Goal: Information Seeking & Learning: Learn about a topic

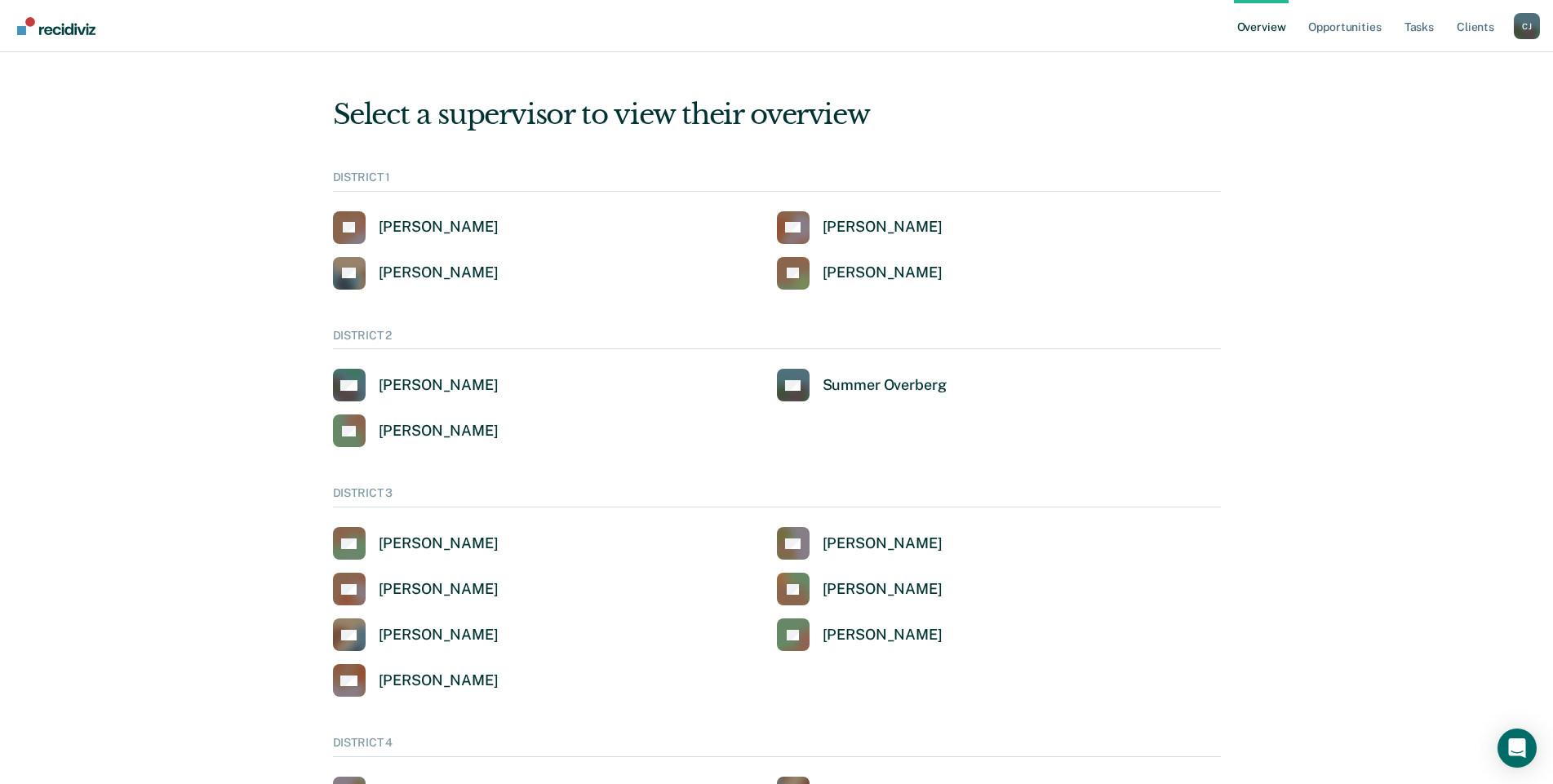
click at [1528, 28] on div "[PERSON_NAME]" at bounding box center [1527, 25] width 26 height 26
click at [1459, 108] on link "Go to Operations" at bounding box center [1461, 105] width 131 height 14
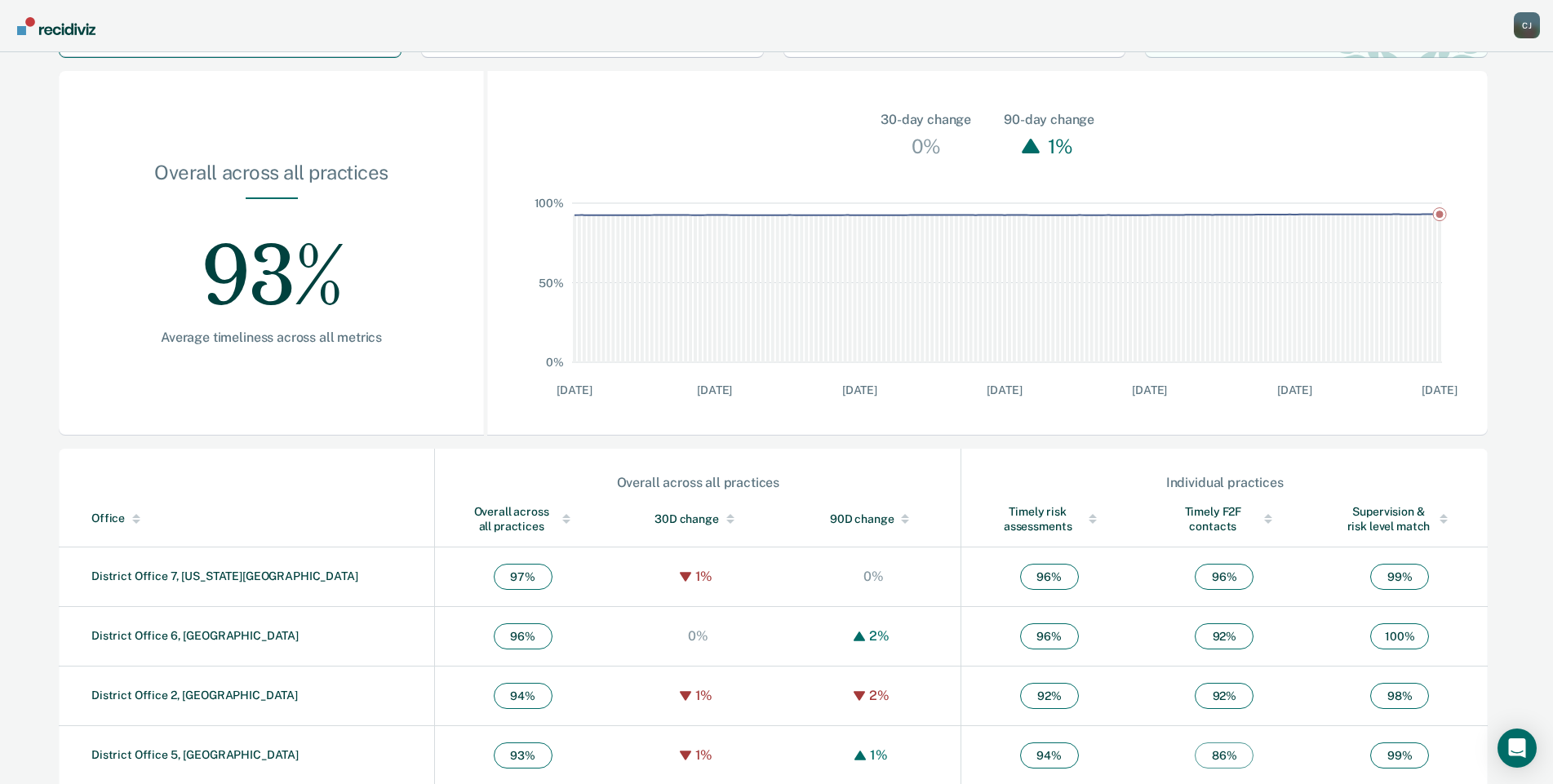
scroll to position [163, 0]
click at [134, 574] on link "District Office 7, [US_STATE][GEOGRAPHIC_DATA]" at bounding box center [225, 573] width 267 height 13
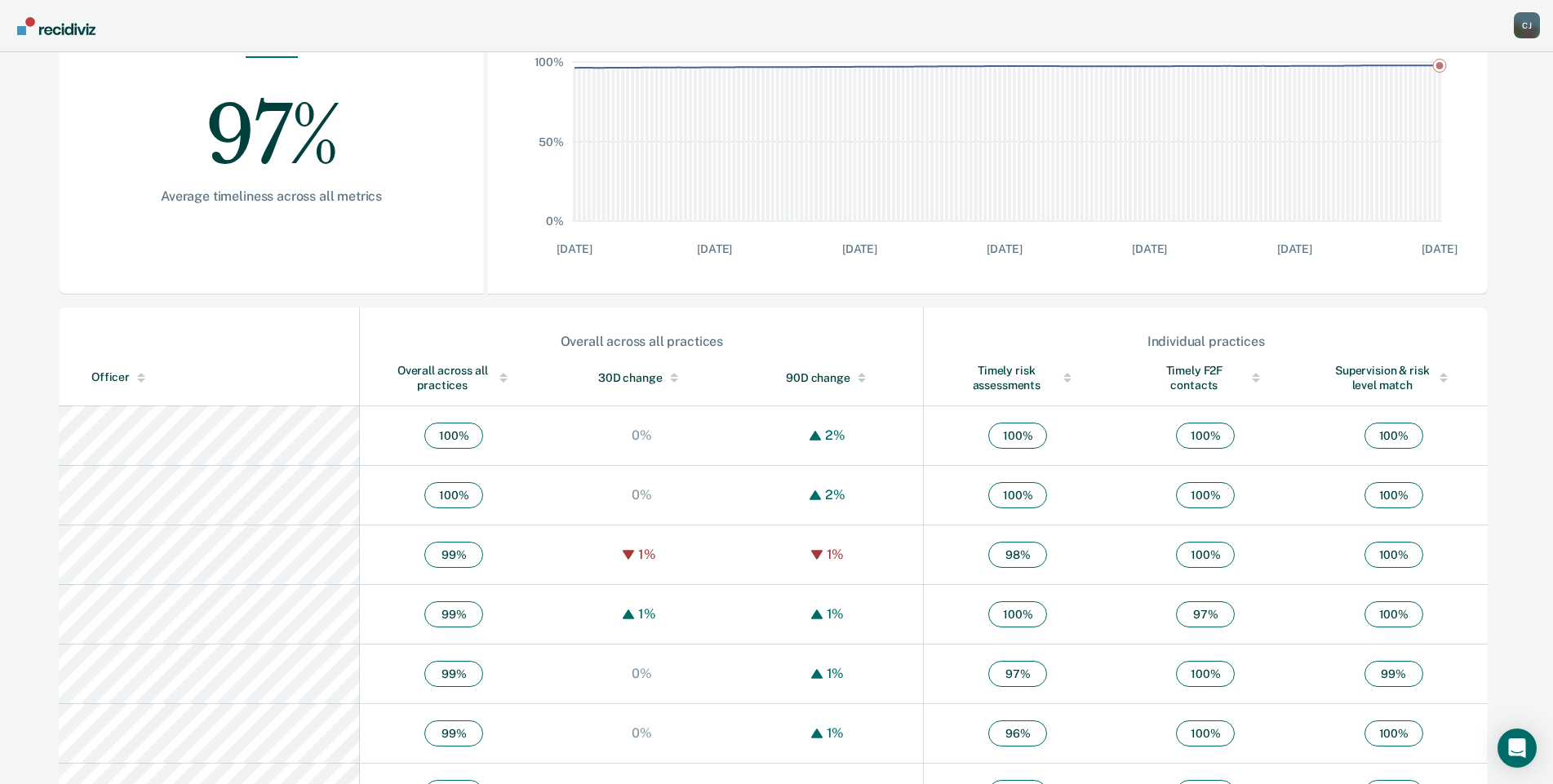
scroll to position [326, 0]
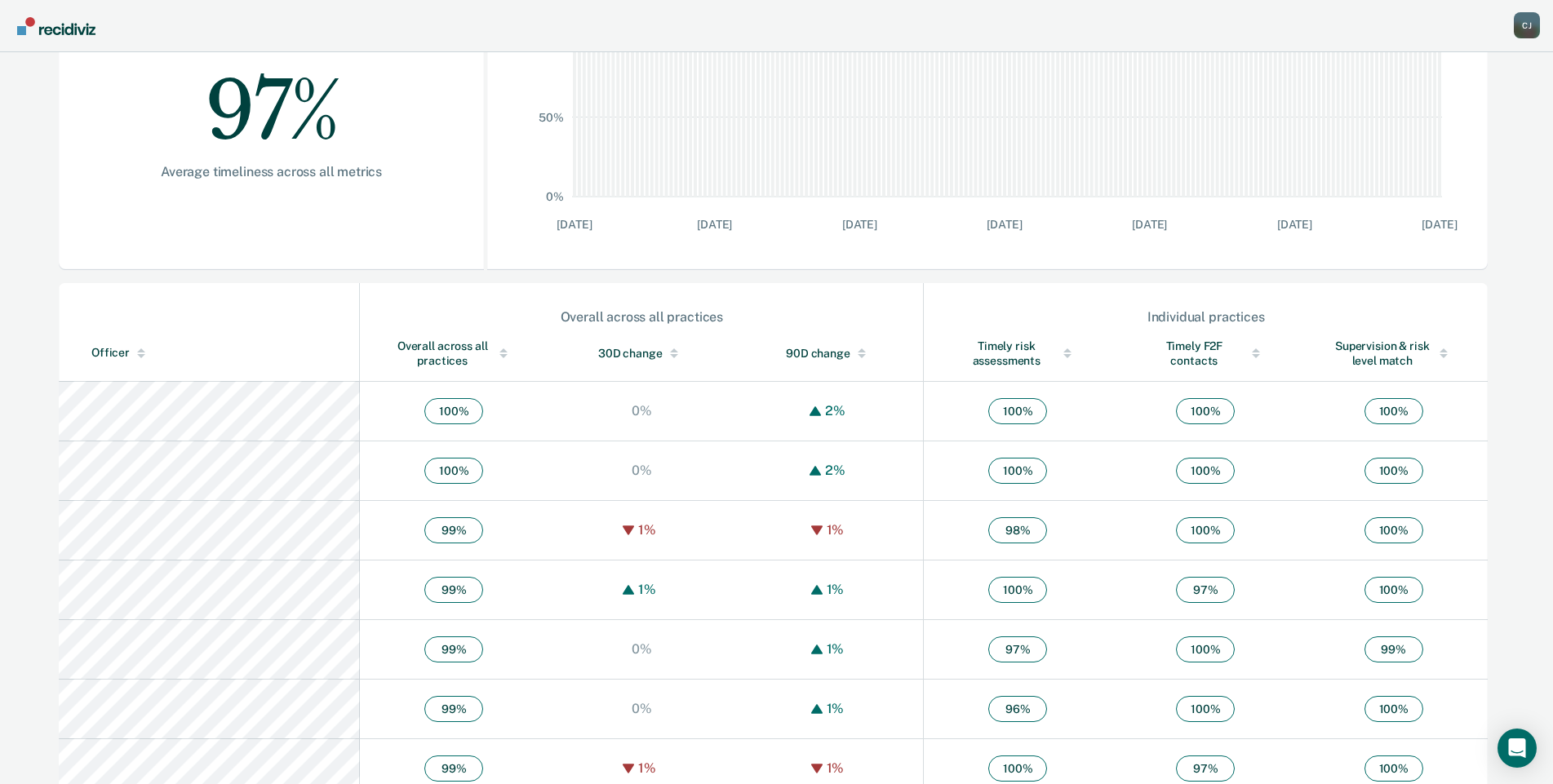
click at [1364, 354] on div "Supervision & risk level match" at bounding box center [1393, 353] width 123 height 29
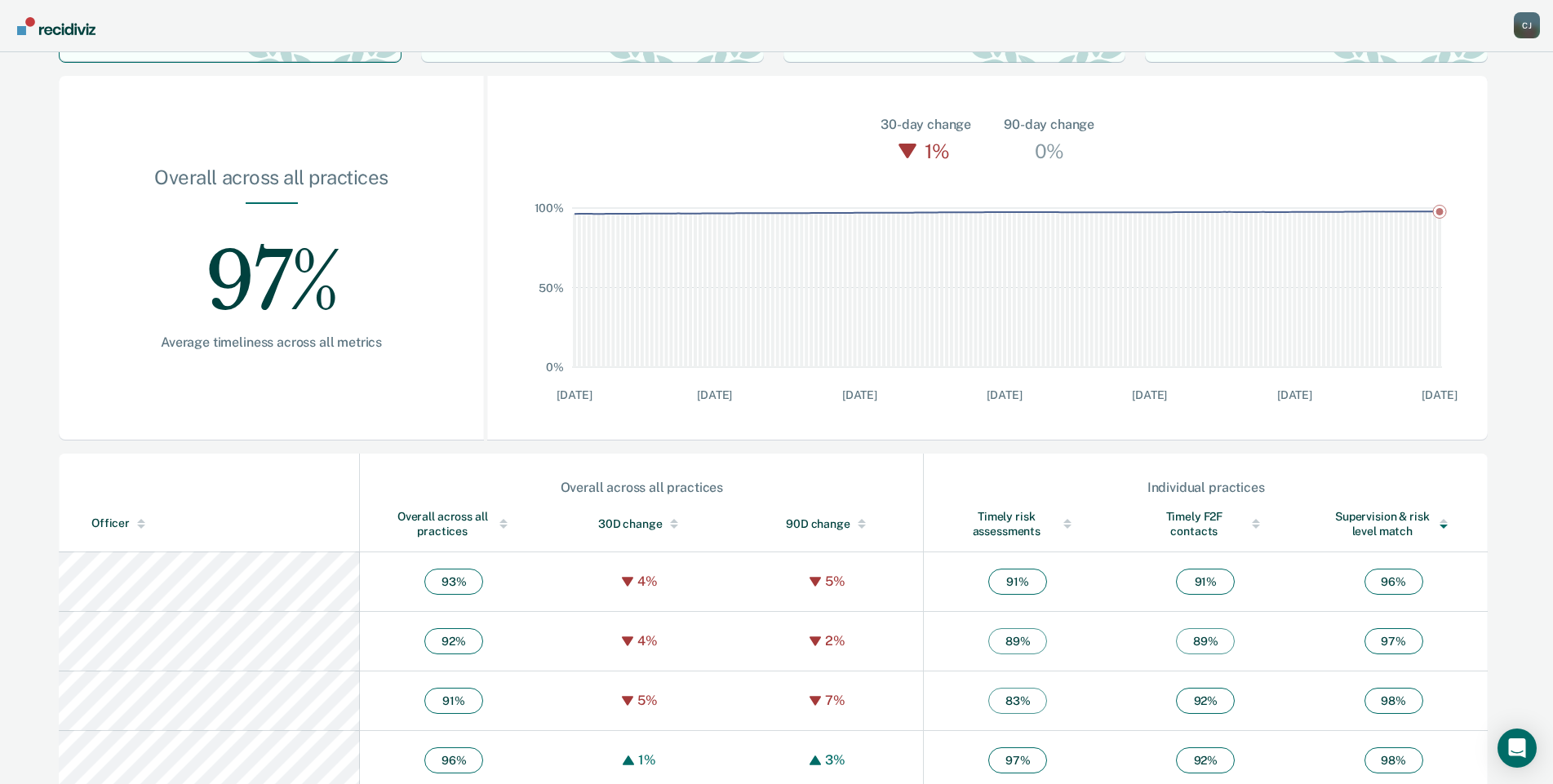
scroll to position [0, 0]
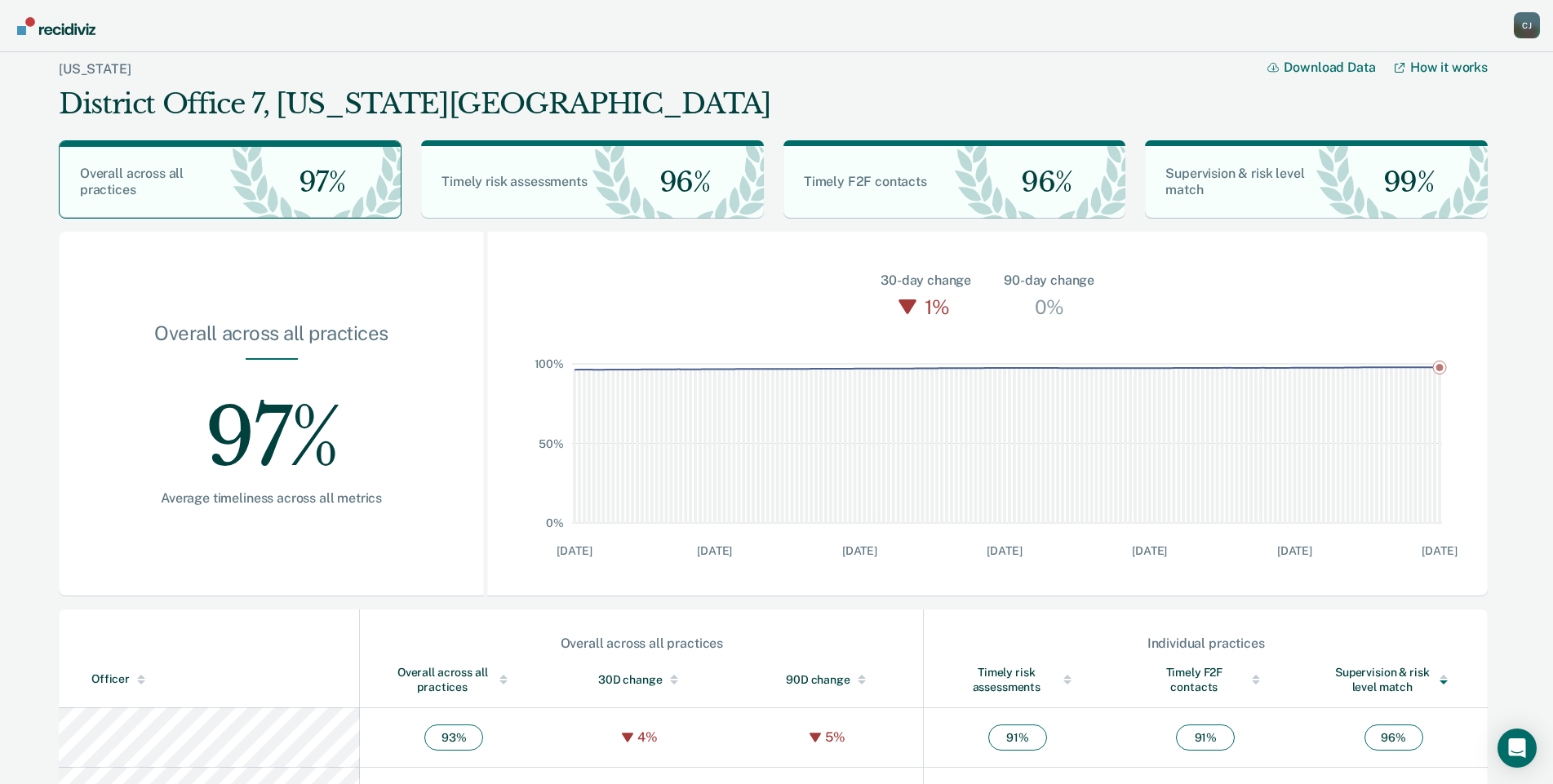
click at [1156, 674] on div "Timely F2F contacts" at bounding box center [1206, 679] width 123 height 29
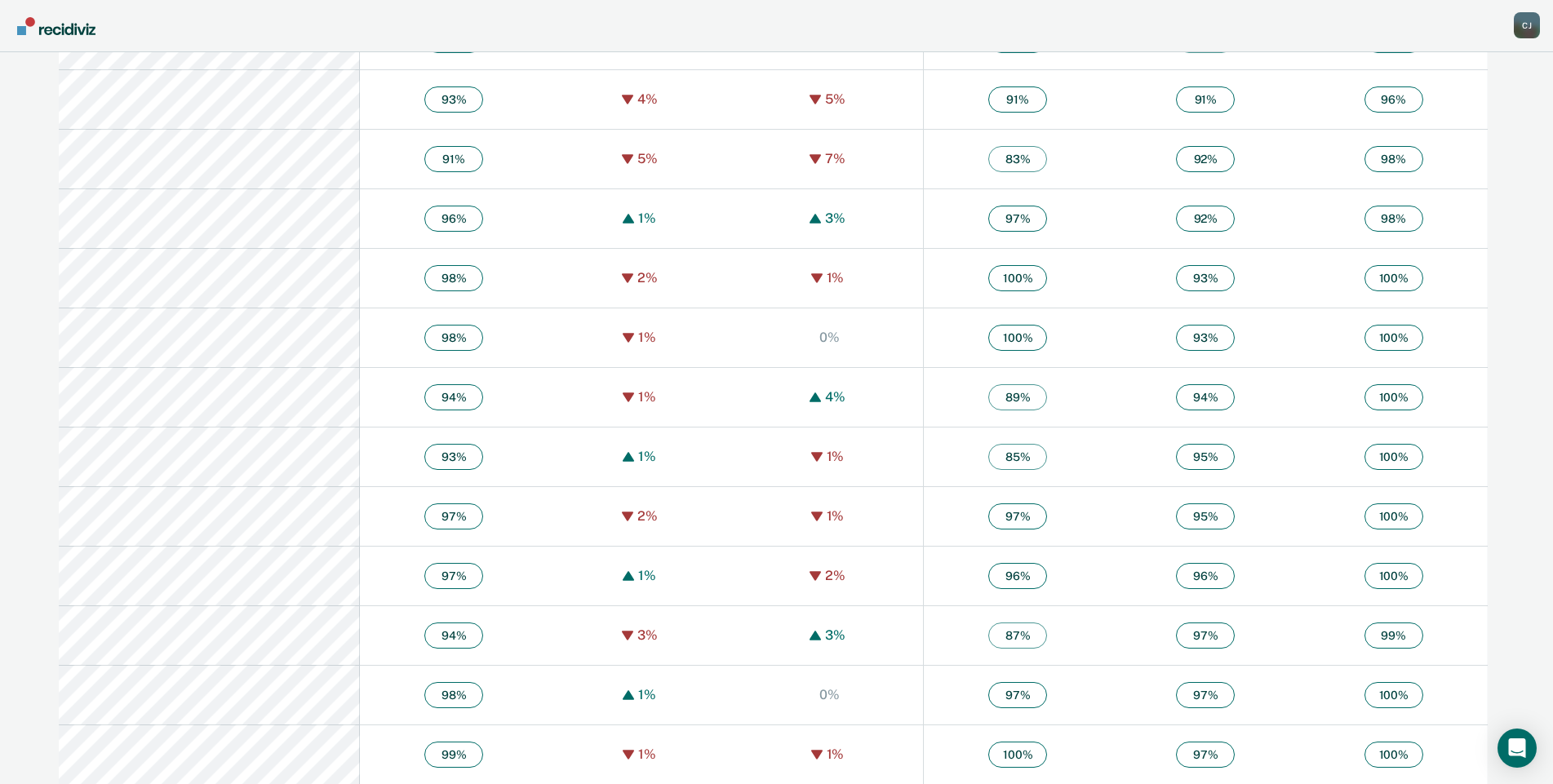
scroll to position [387, 0]
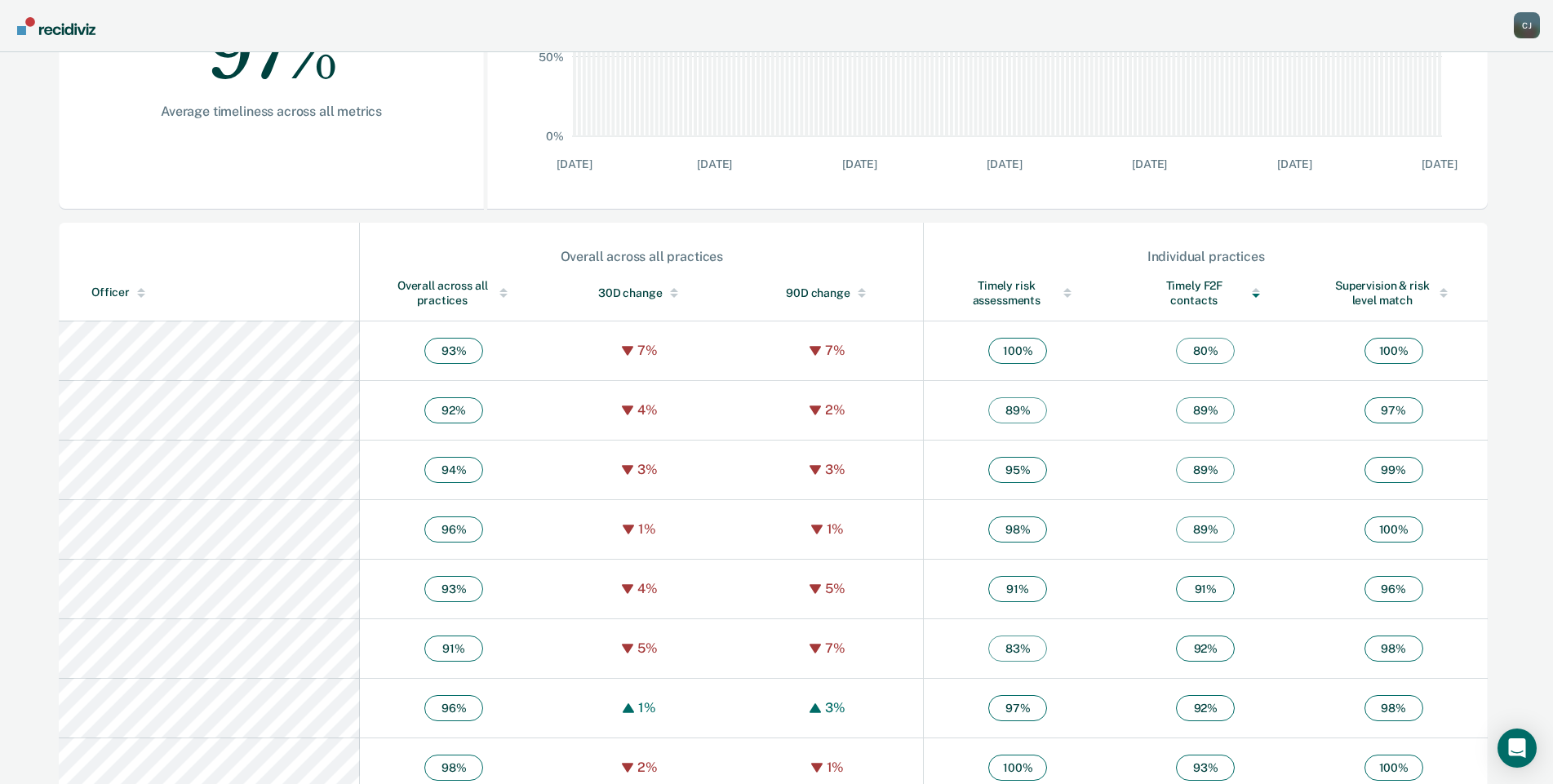
click at [392, 290] on div "Overall across all practices" at bounding box center [453, 293] width 123 height 29
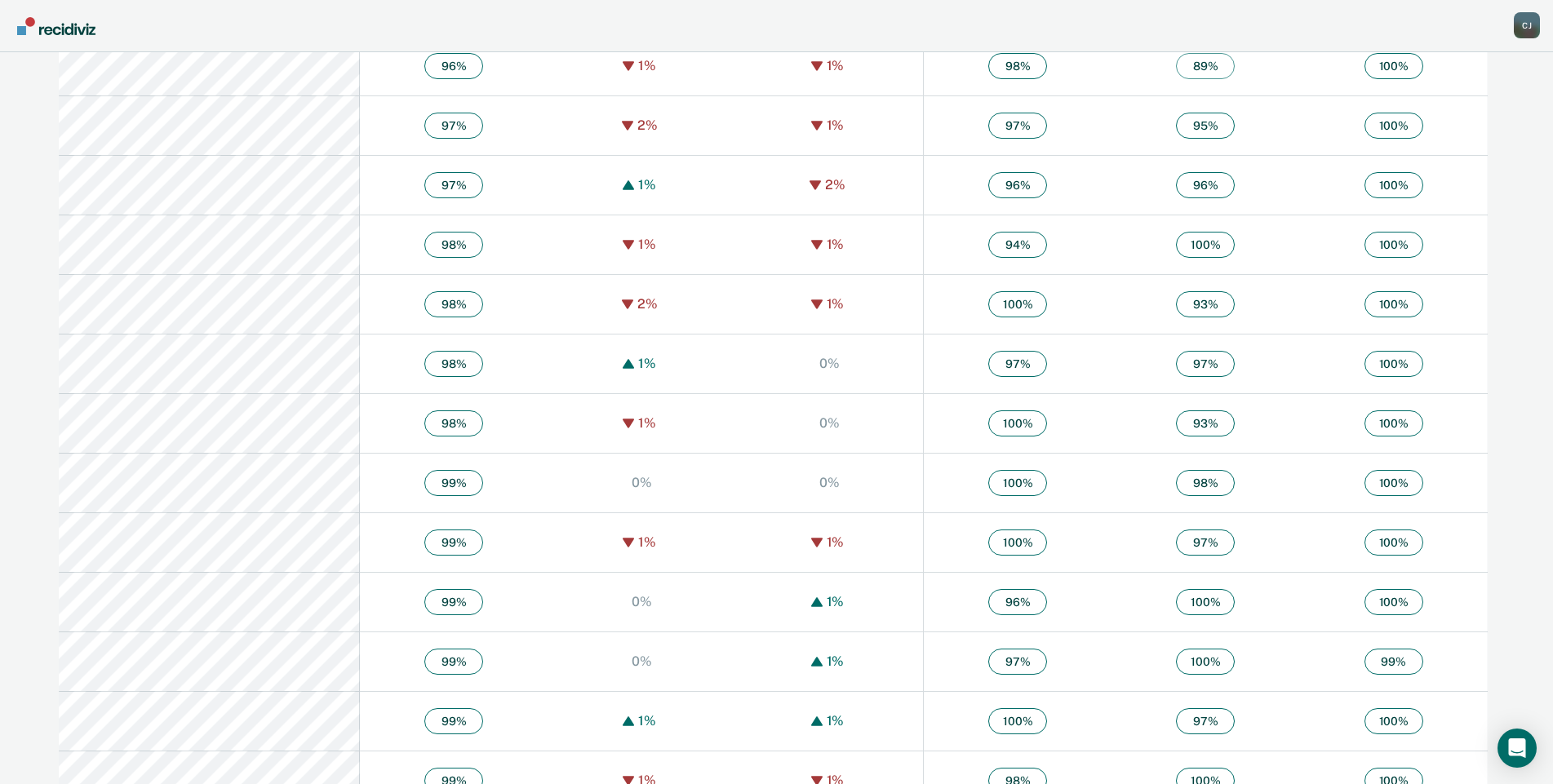
scroll to position [1366, 0]
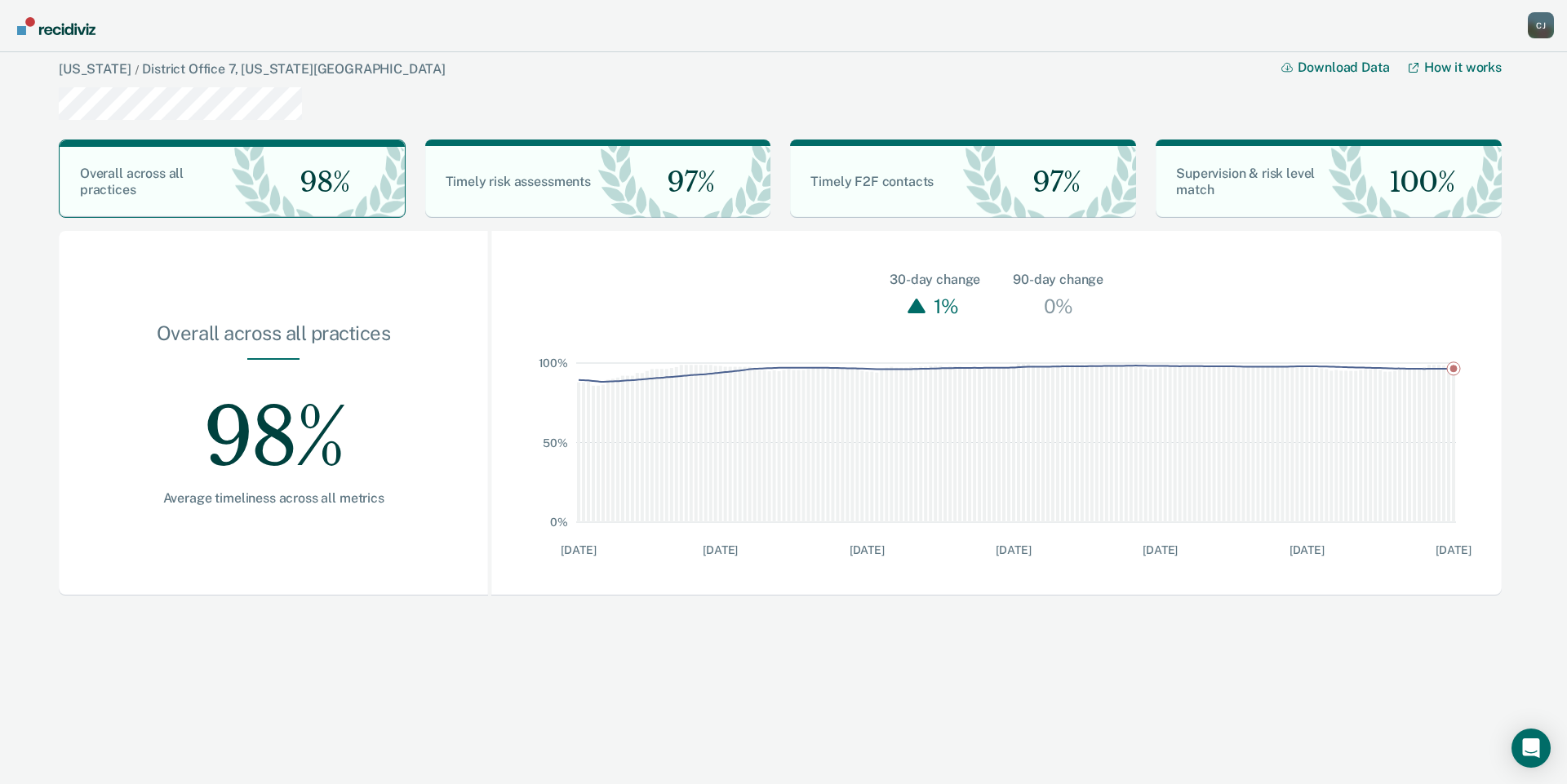
click at [1540, 21] on div "[PERSON_NAME]" at bounding box center [1541, 25] width 26 height 26
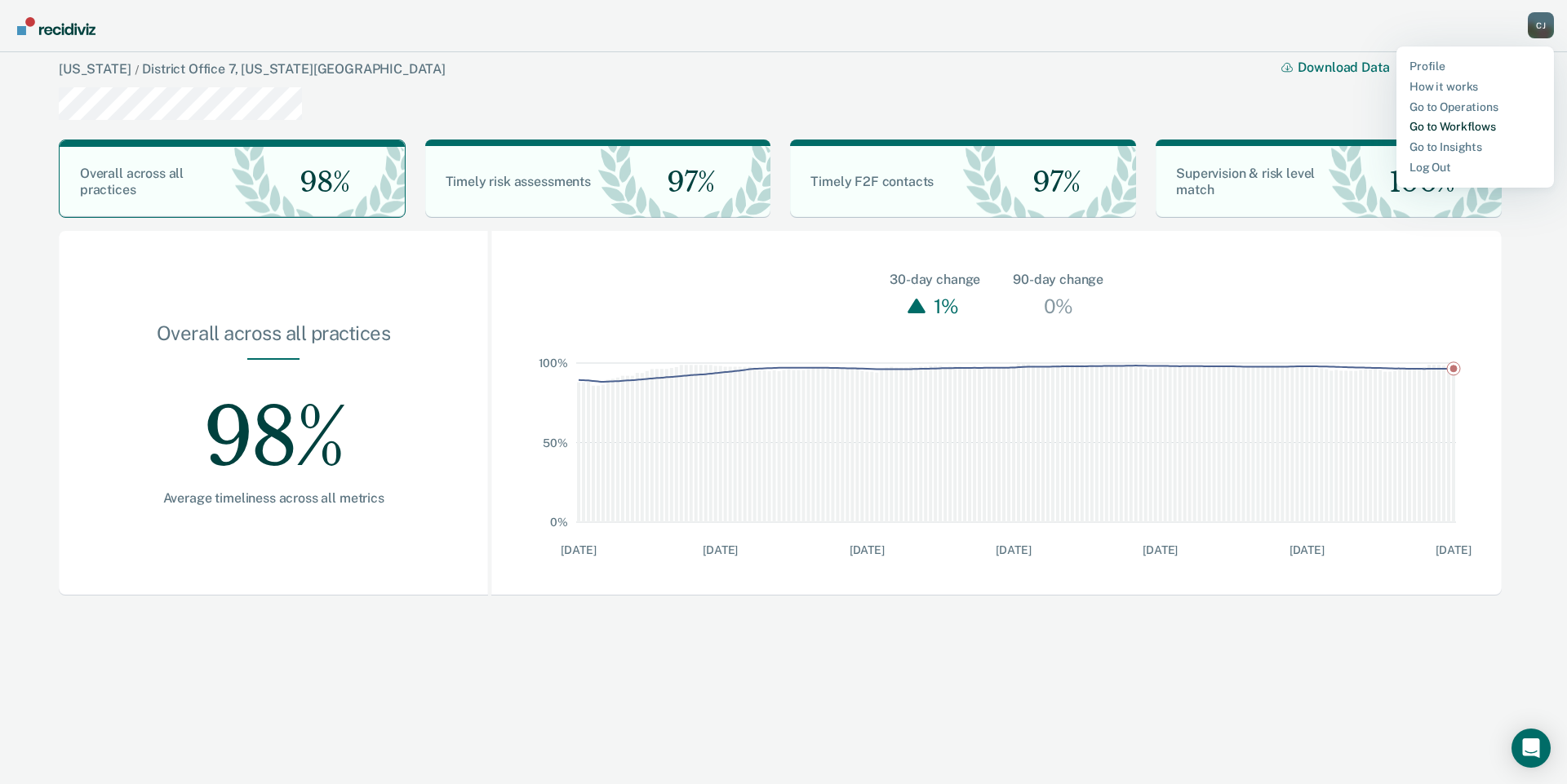
click at [1429, 125] on link "Go to Workflows" at bounding box center [1475, 126] width 131 height 14
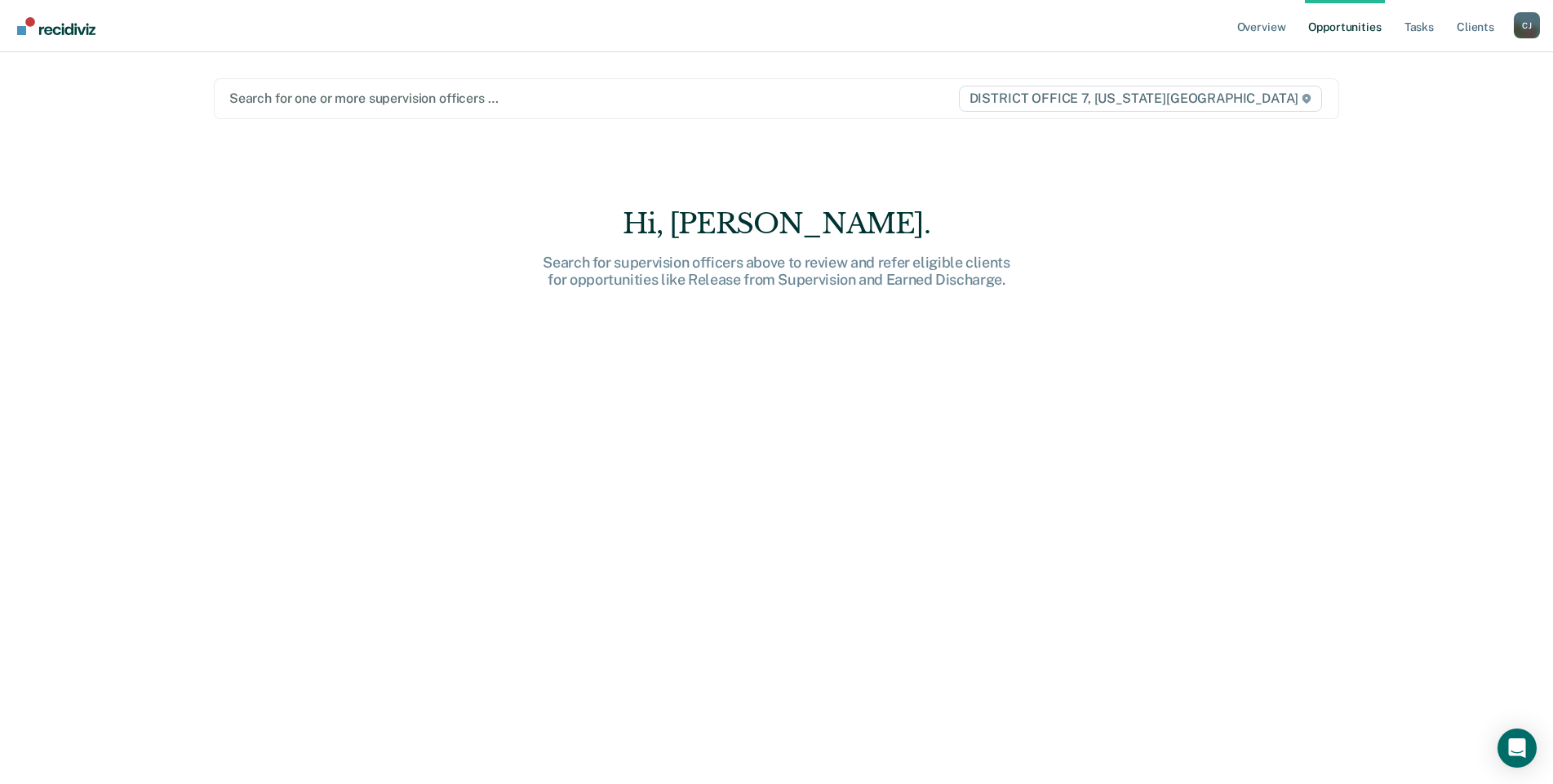
click at [307, 109] on div "Search for one or more supervision officers … DISTRICT OFFICE 7, [US_STATE][GEO…" at bounding box center [776, 99] width 1125 height 41
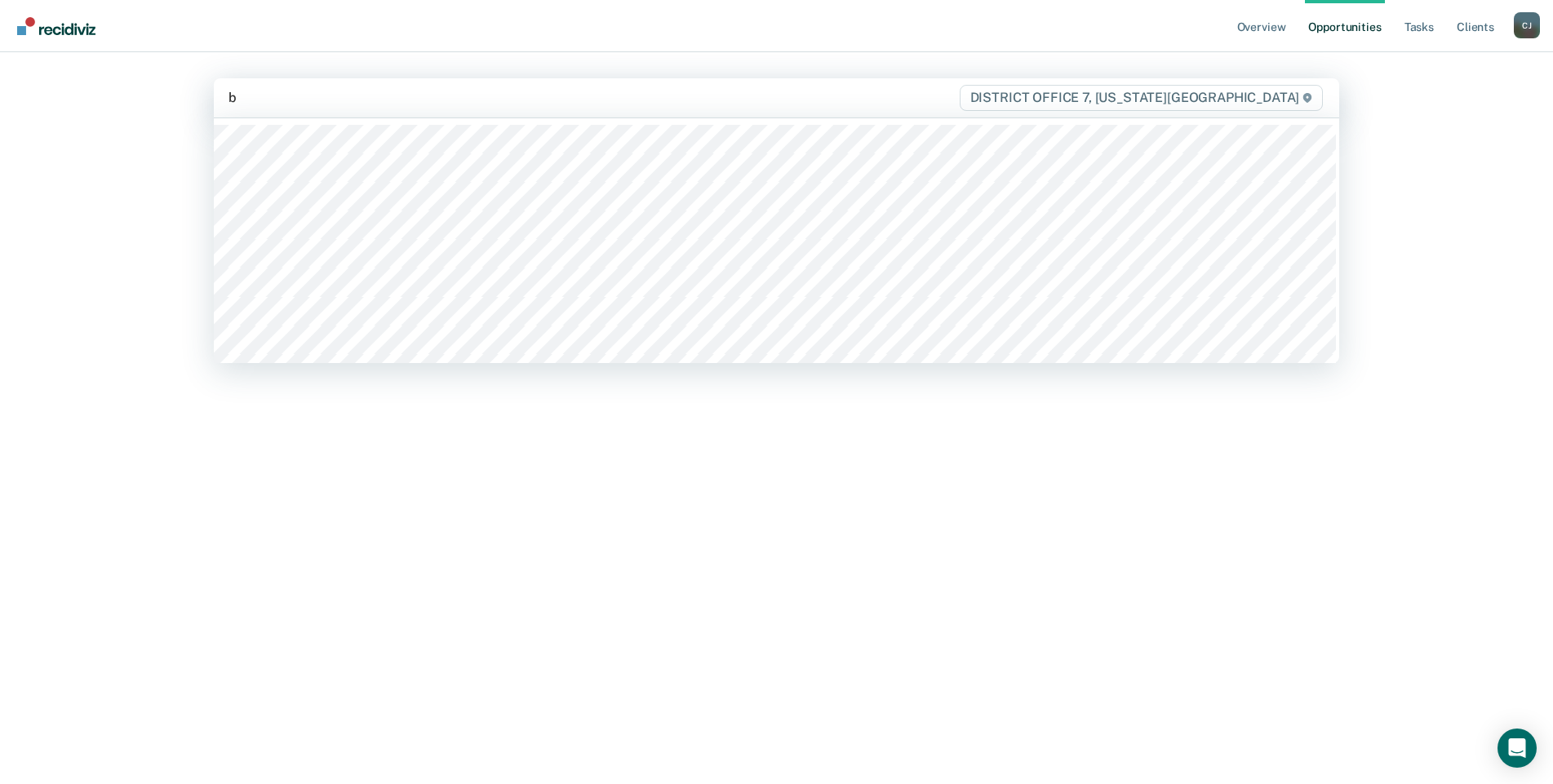
type input "br"
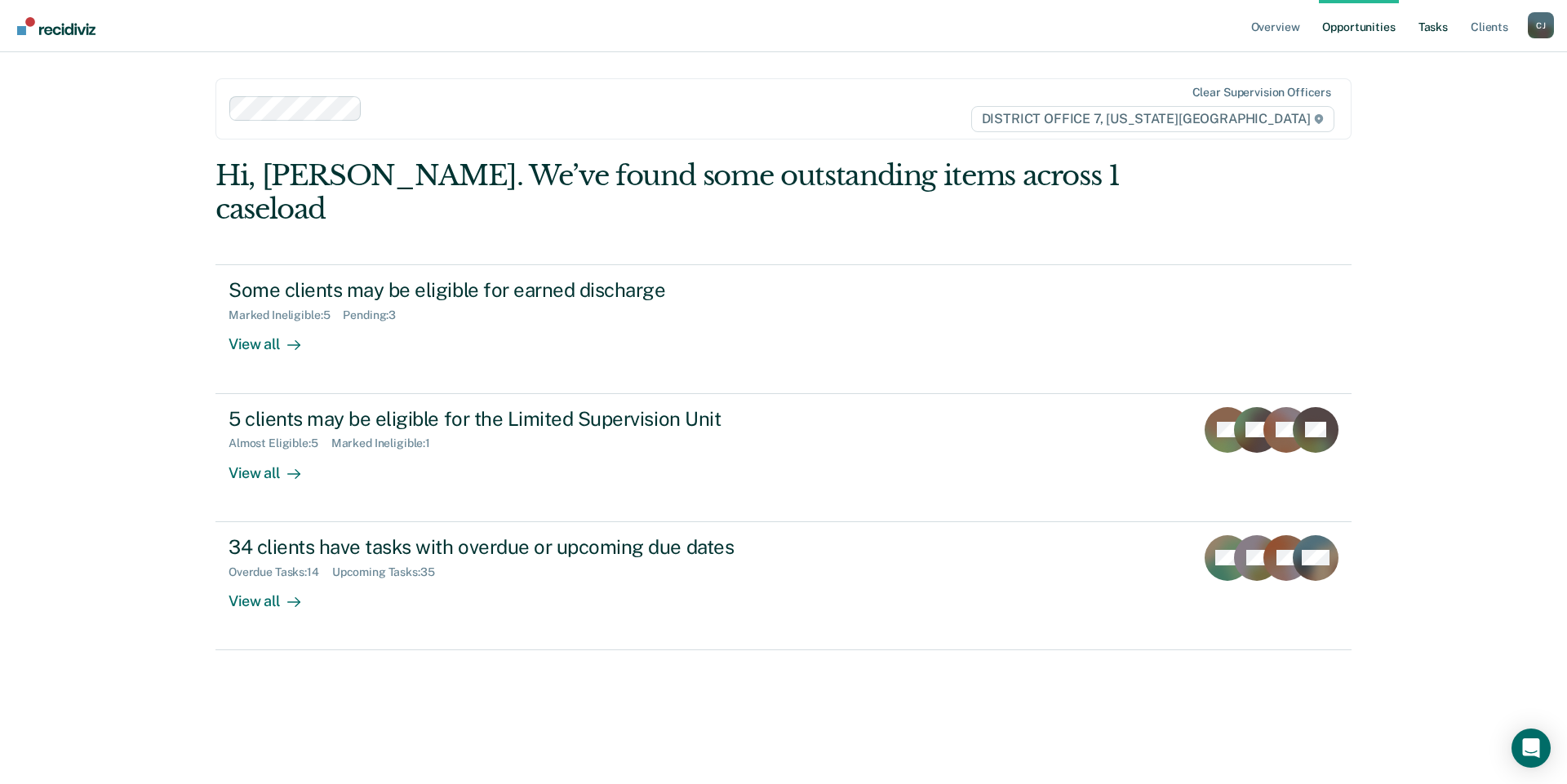
click at [1436, 23] on link "Tasks" at bounding box center [1433, 26] width 36 height 53
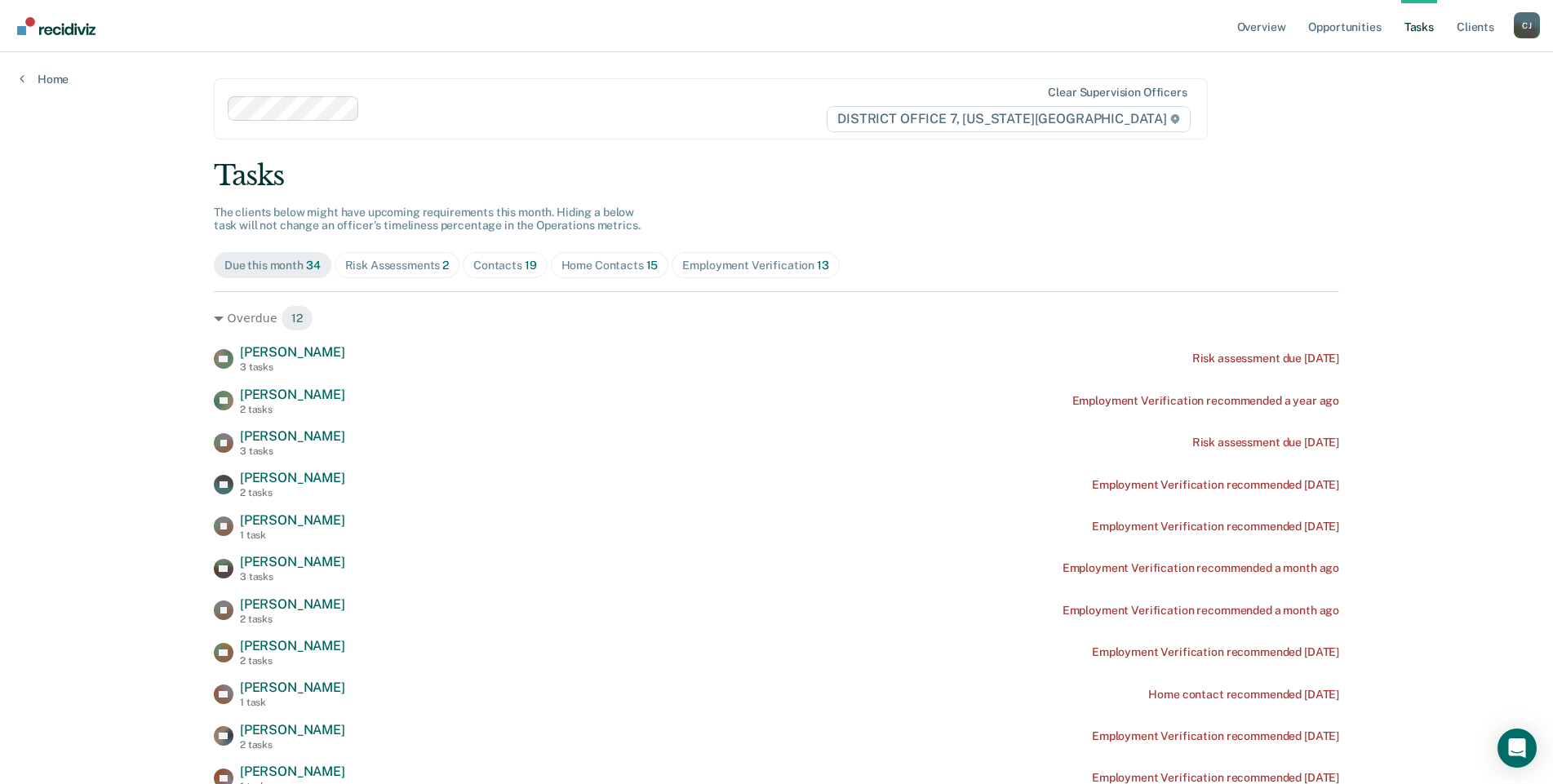
click at [388, 266] on div "Risk Assessments 2" at bounding box center [397, 266] width 104 height 14
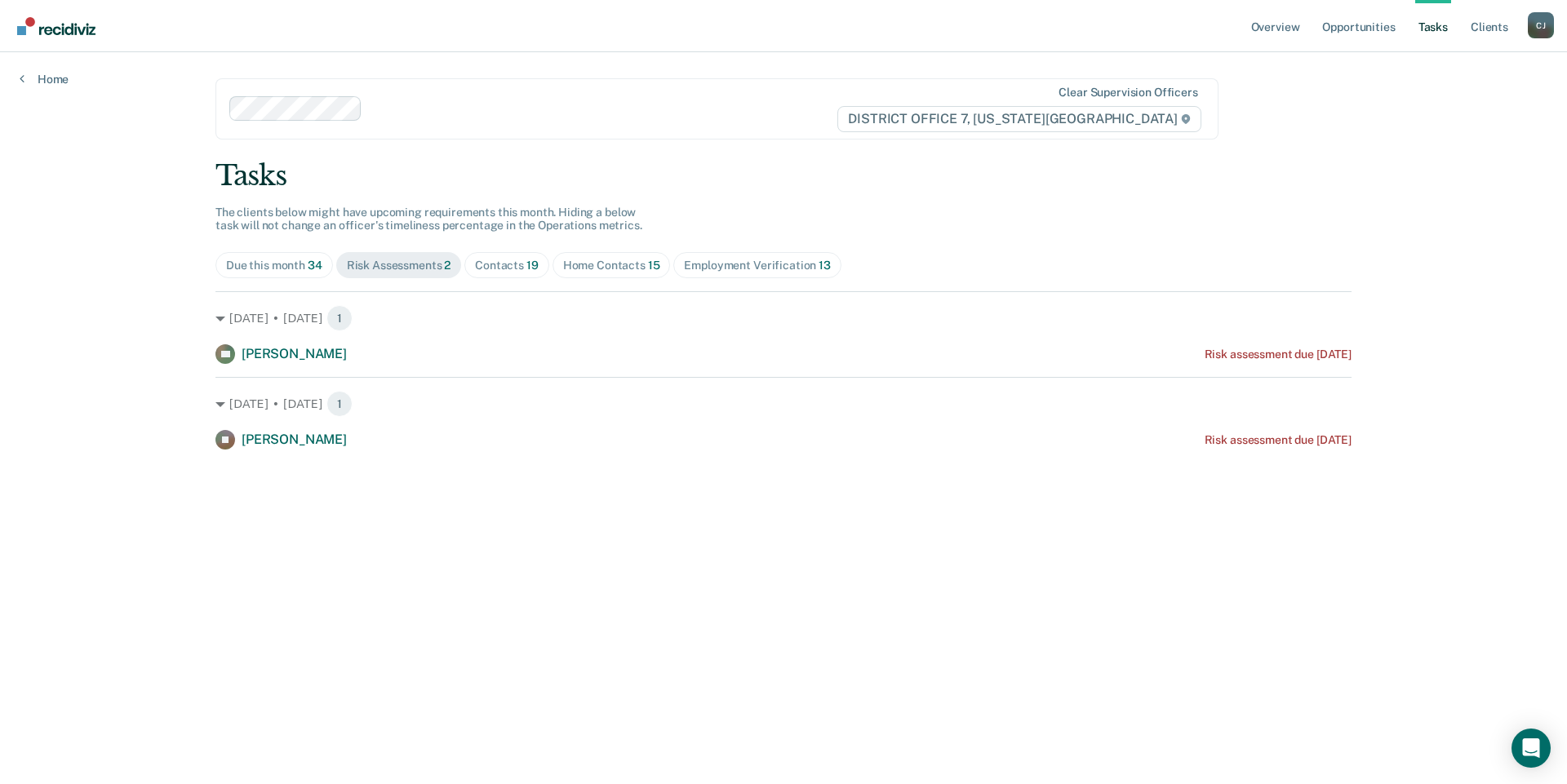
click at [605, 267] on div "Home Contacts 15" at bounding box center [612, 266] width 97 height 14
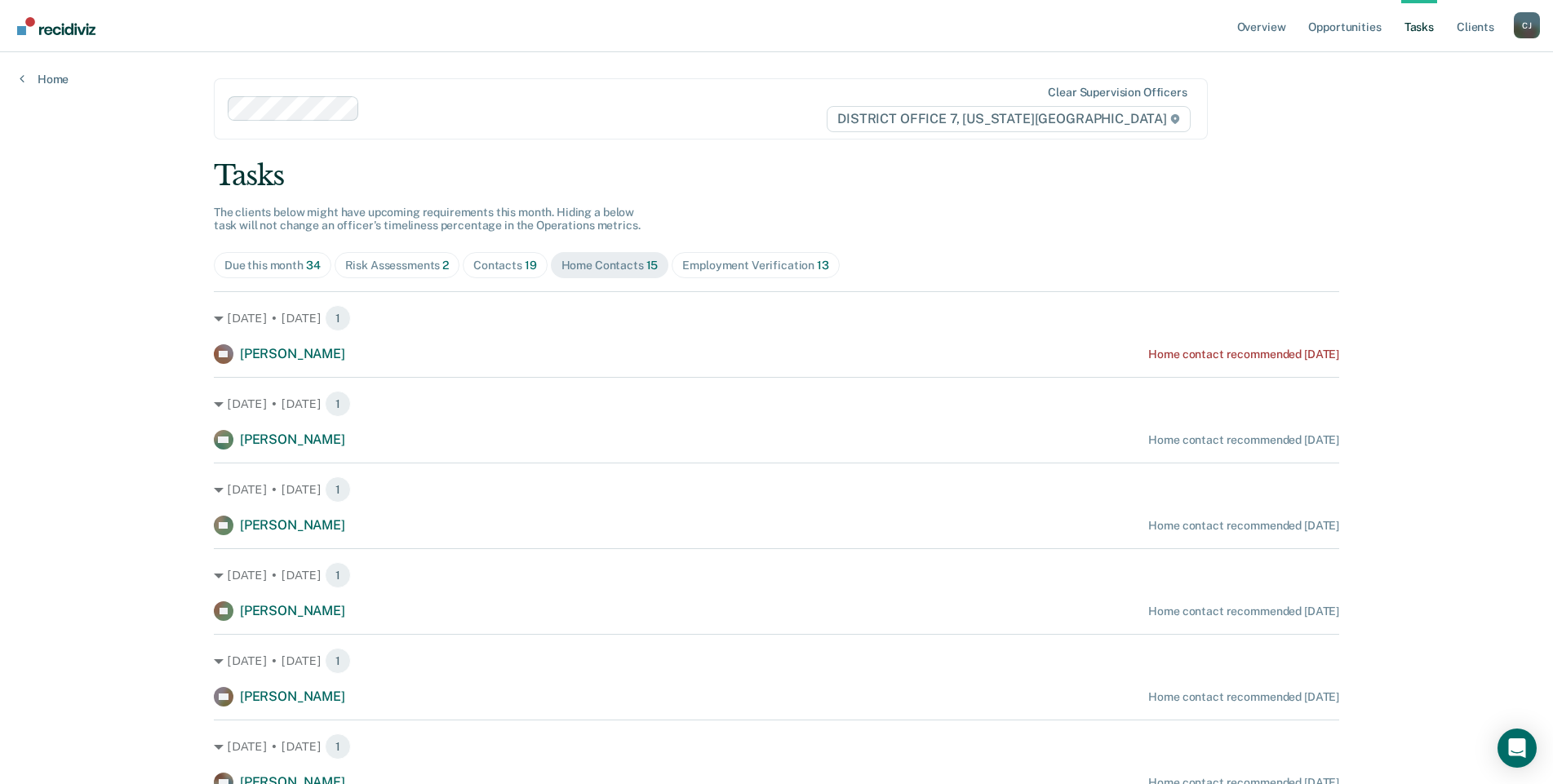
click at [726, 262] on div "Employment Verification 13" at bounding box center [755, 266] width 146 height 14
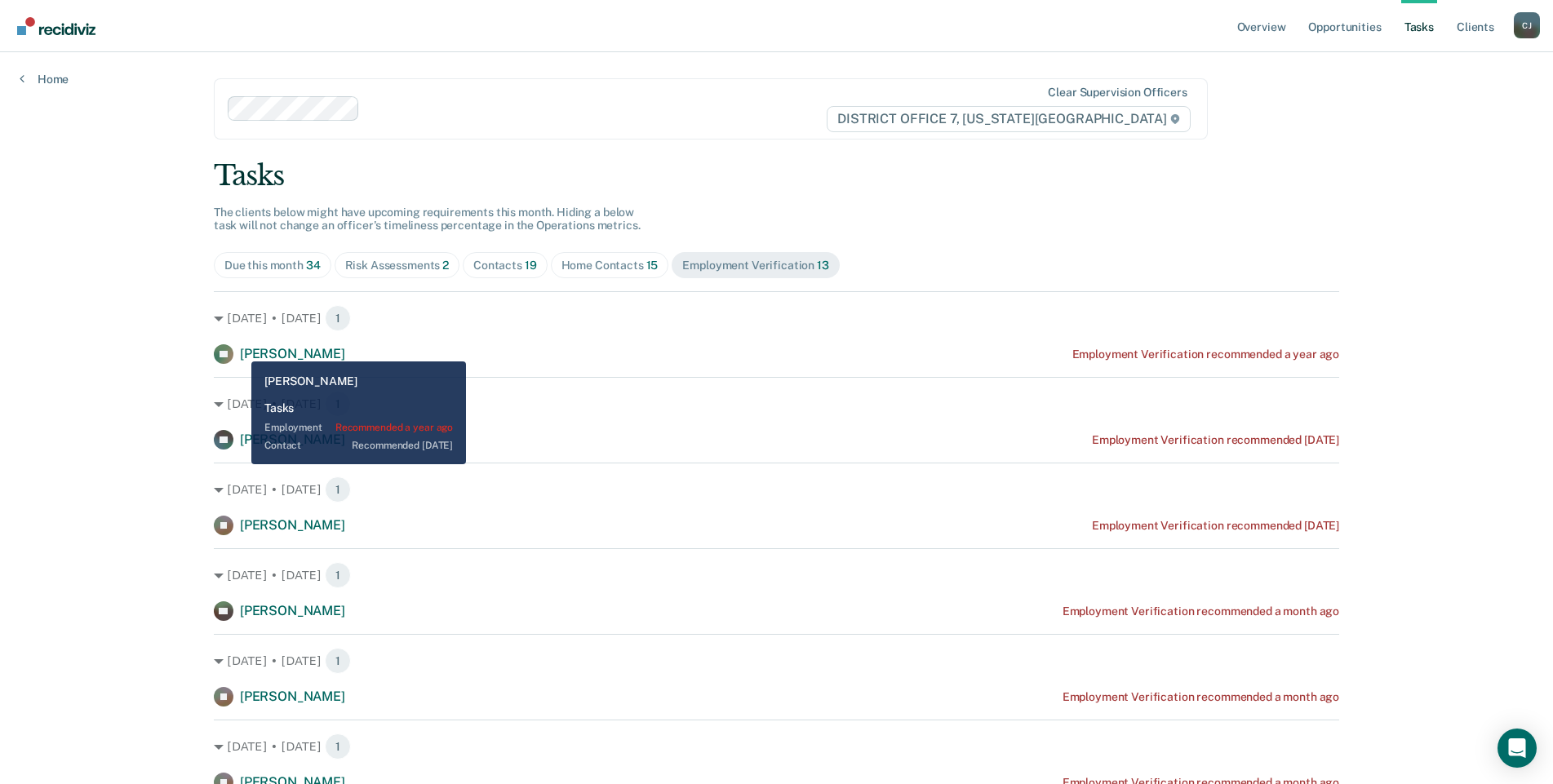
click at [240, 349] on span "[PERSON_NAME]" at bounding box center [293, 354] width 105 height 16
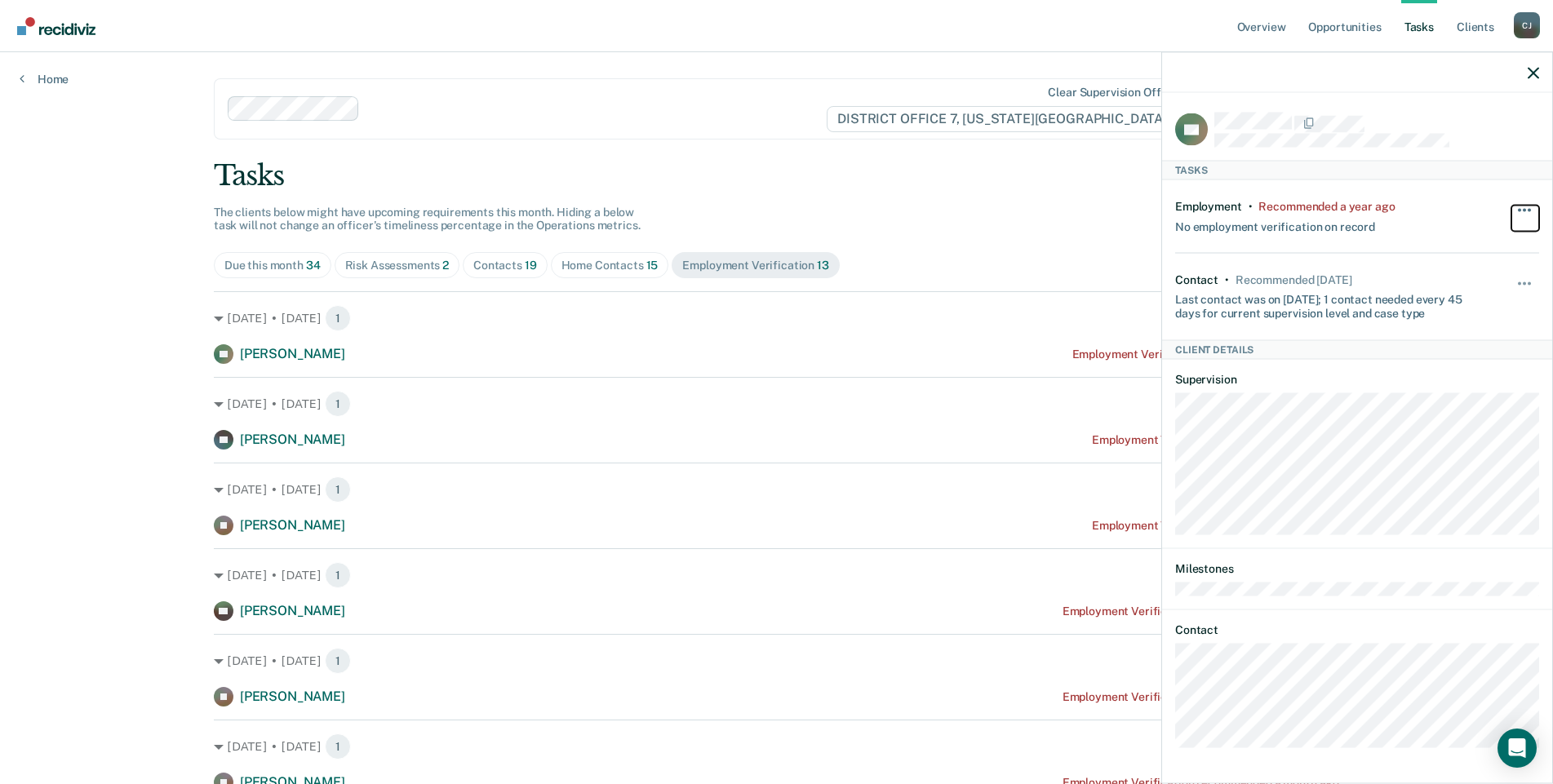
click at [1523, 205] on button "button" at bounding box center [1525, 217] width 28 height 26
click at [1521, 206] on button "button" at bounding box center [1525, 217] width 28 height 26
click at [1534, 72] on icon "button" at bounding box center [1534, 73] width 12 height 12
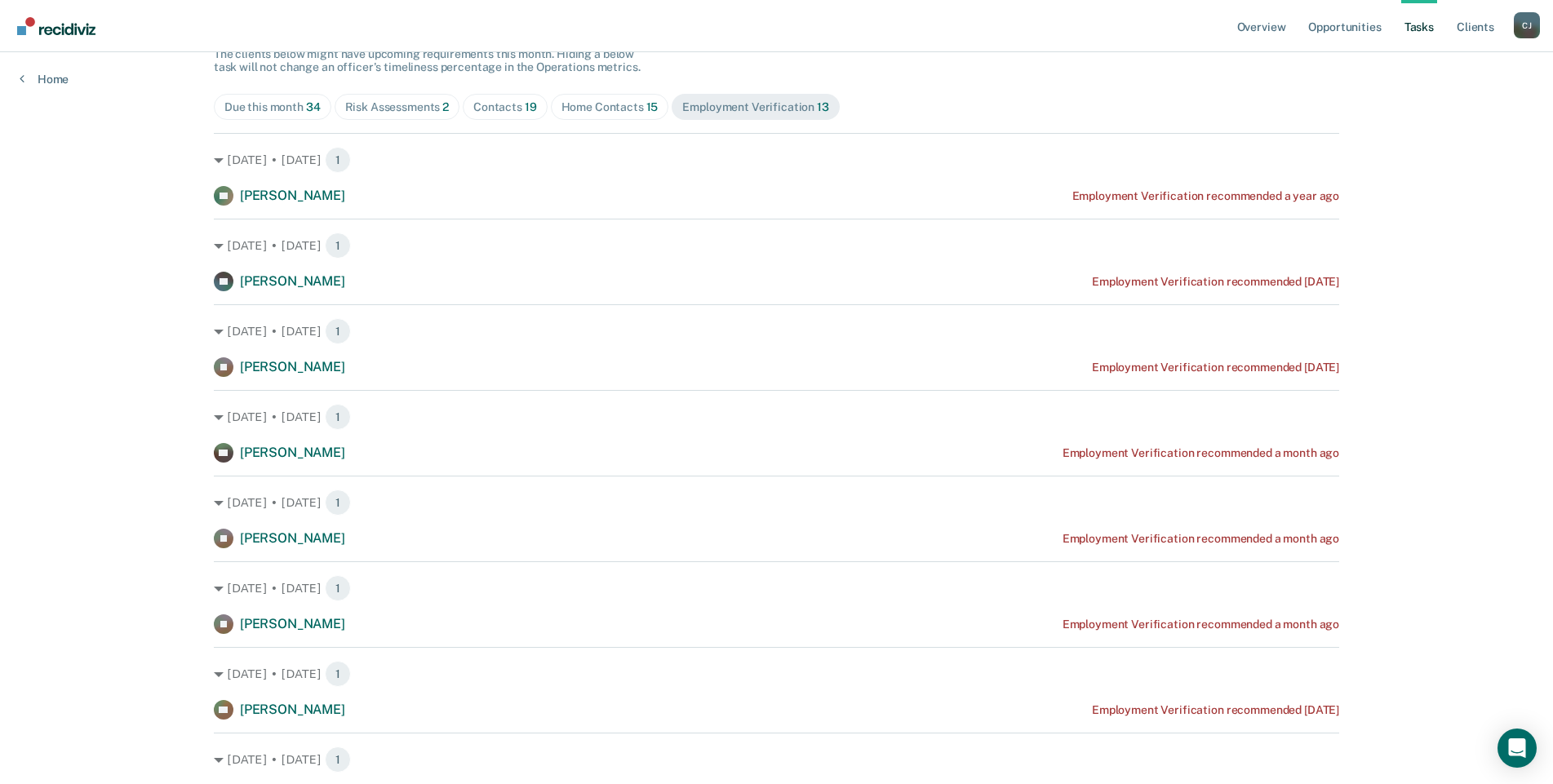
scroll to position [163, 0]
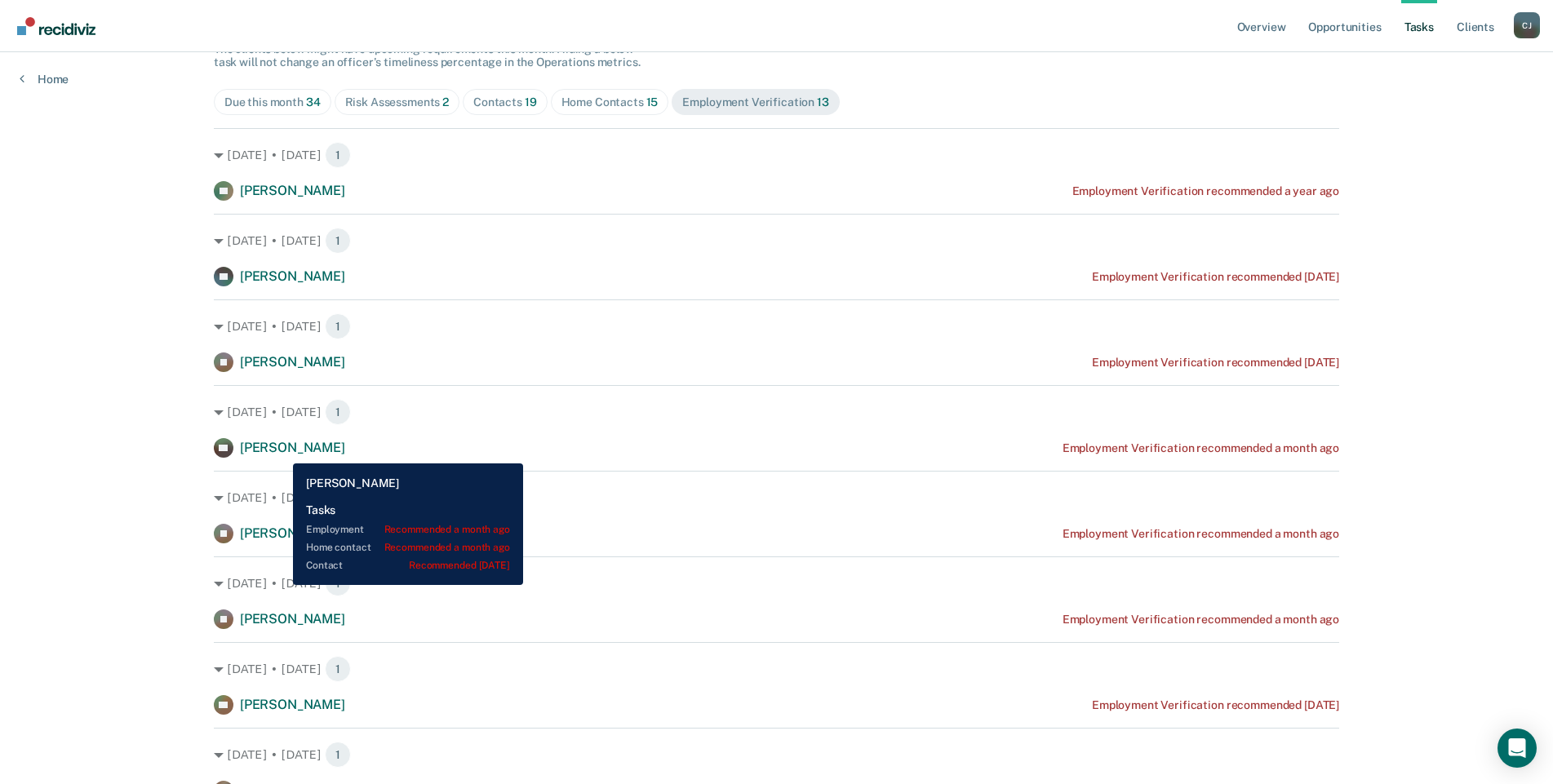
click at [280, 451] on span "[PERSON_NAME]" at bounding box center [293, 447] width 105 height 16
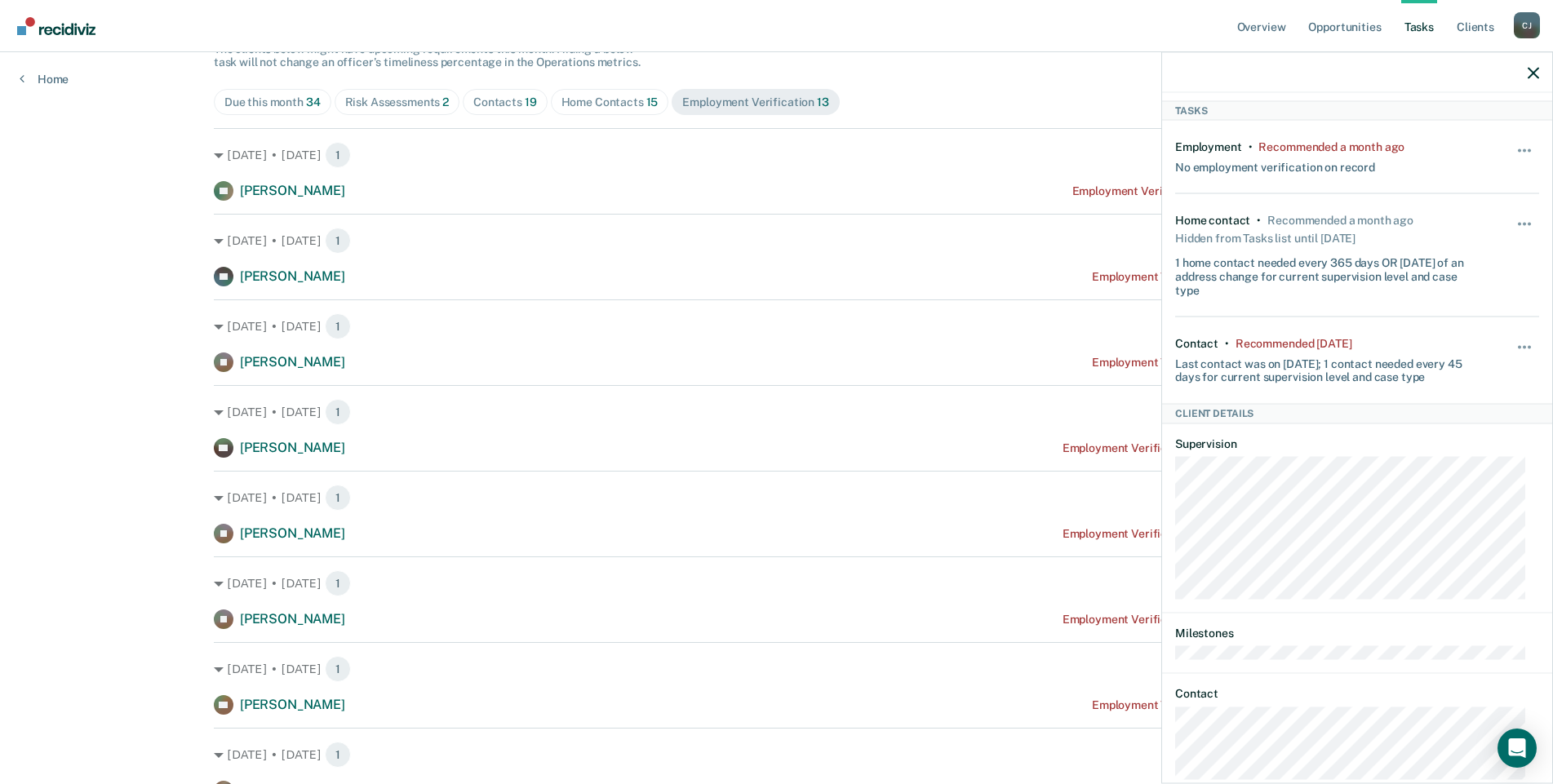
scroll to position [123, 0]
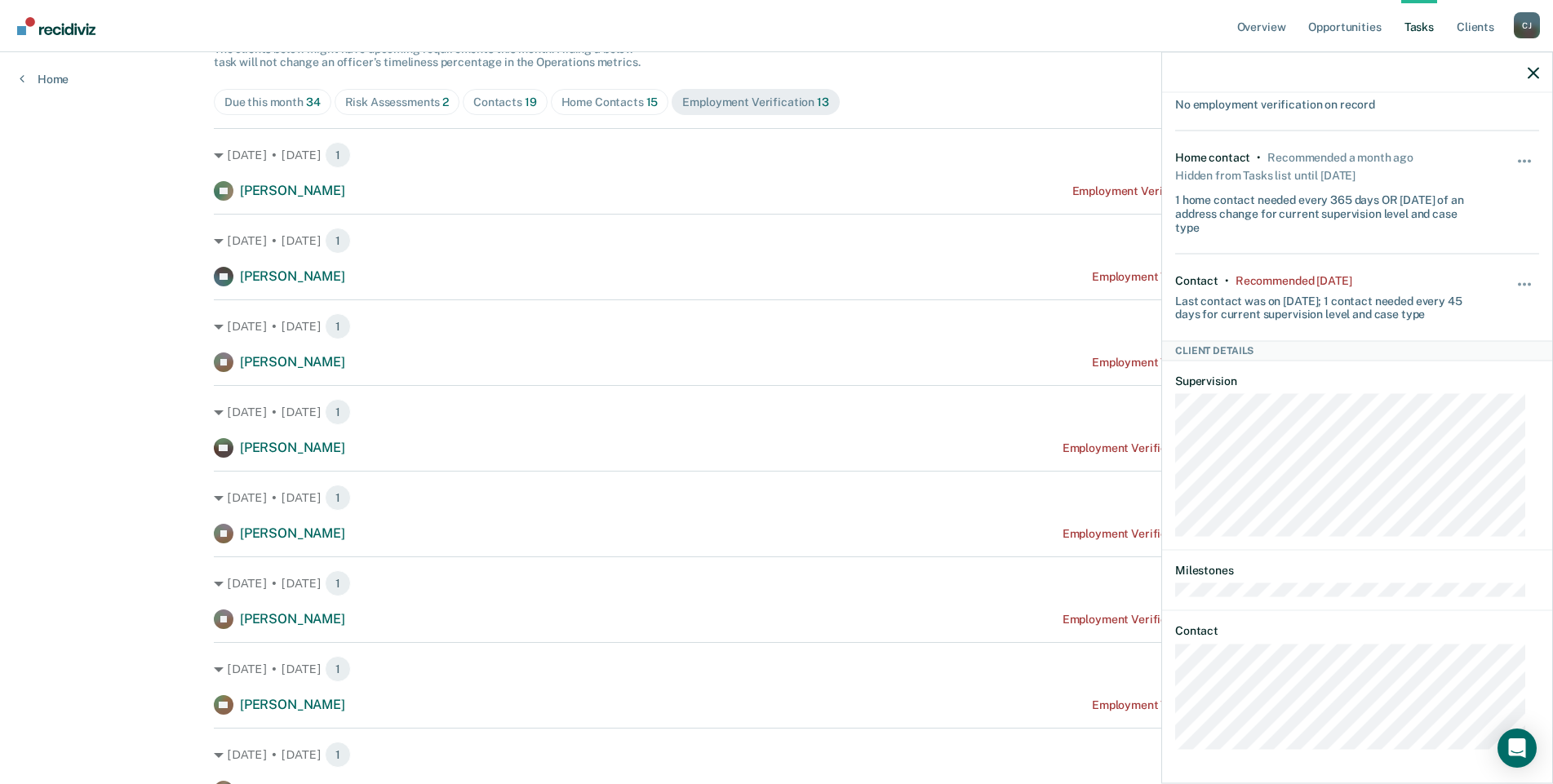
click at [1535, 82] on div at bounding box center [1356, 73] width 390 height 41
click at [1531, 69] on button "button" at bounding box center [1534, 72] width 12 height 14
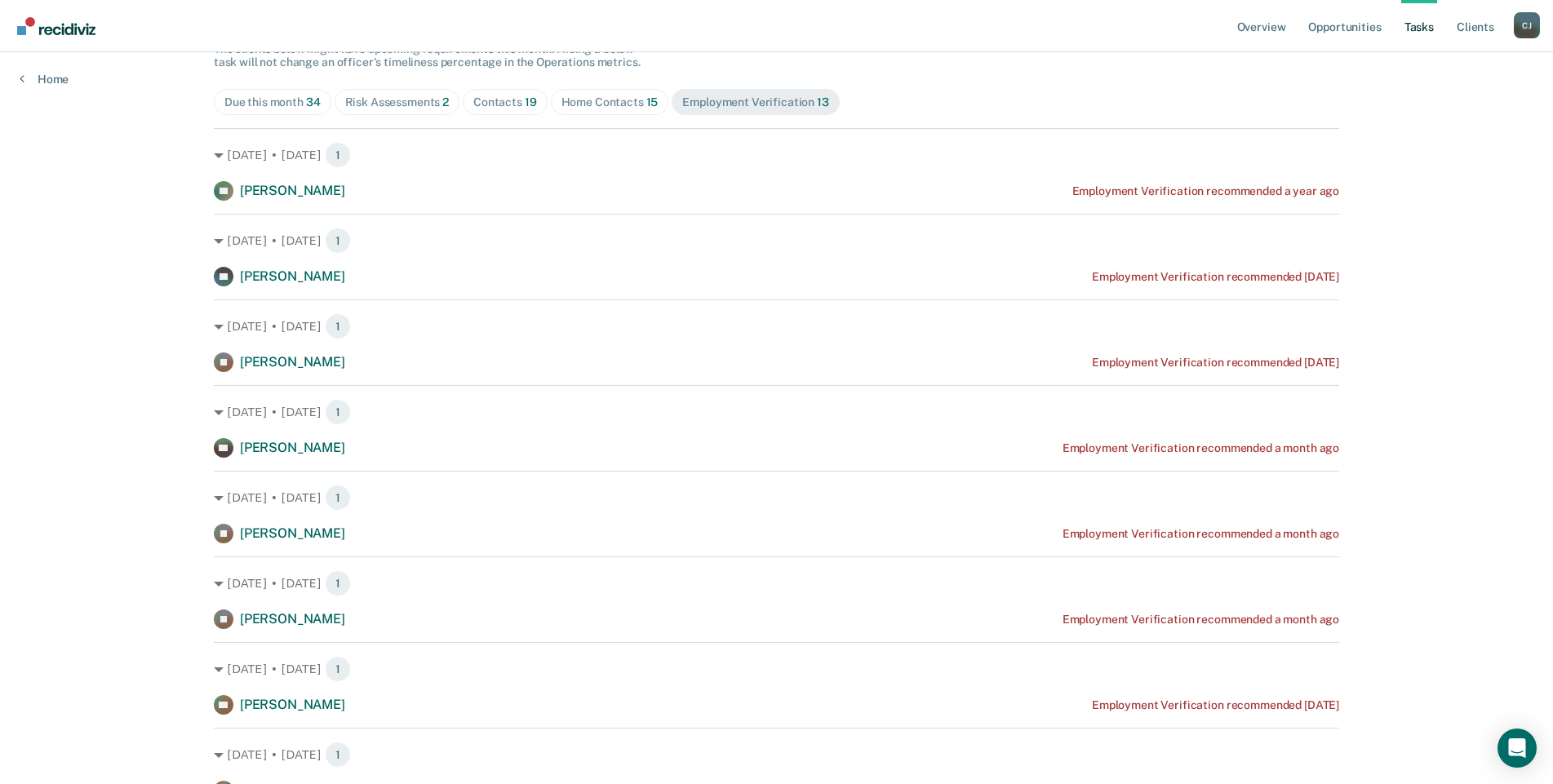
scroll to position [0, 0]
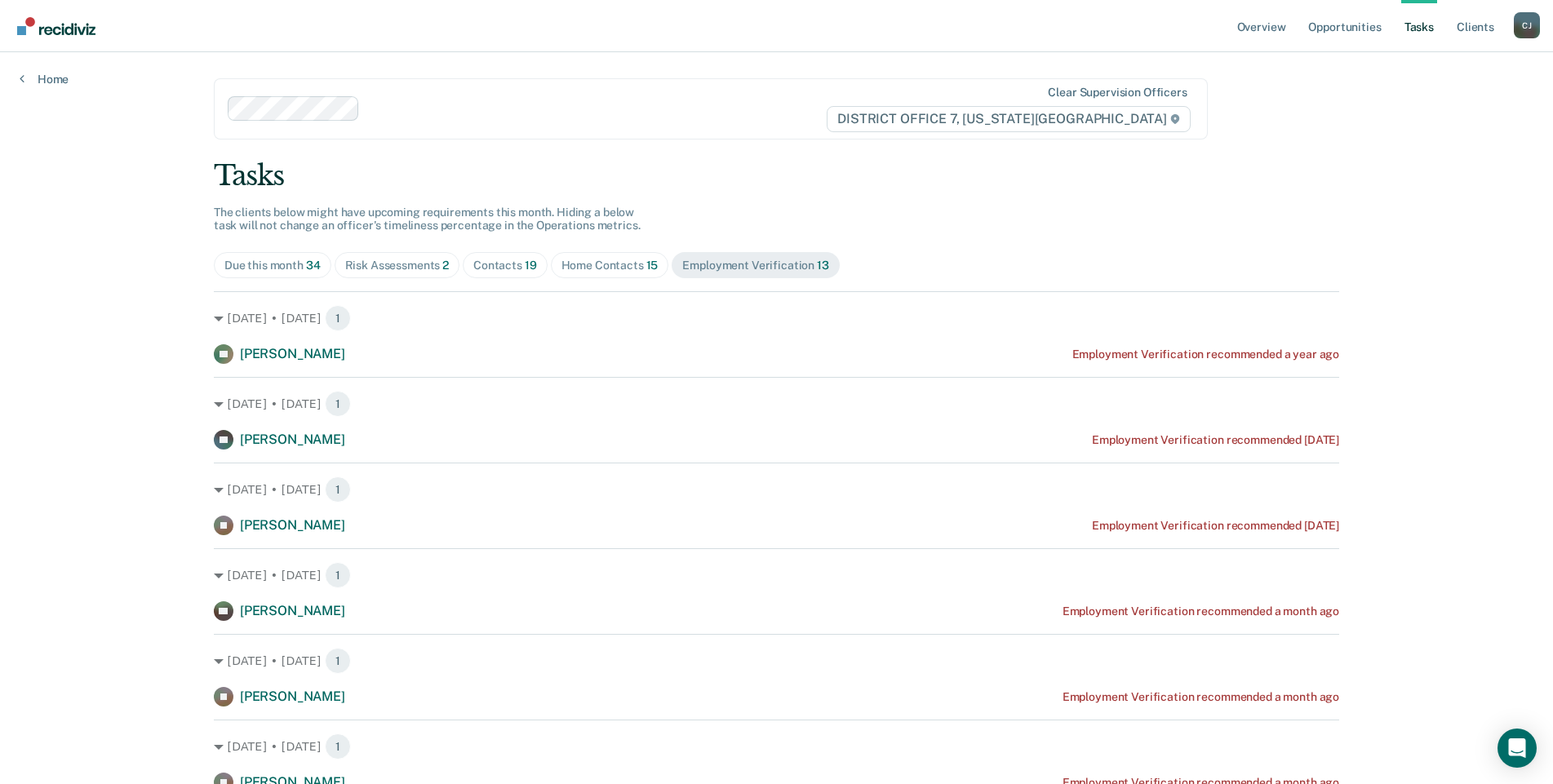
click at [261, 271] on div "Due this month 34" at bounding box center [272, 266] width 96 height 14
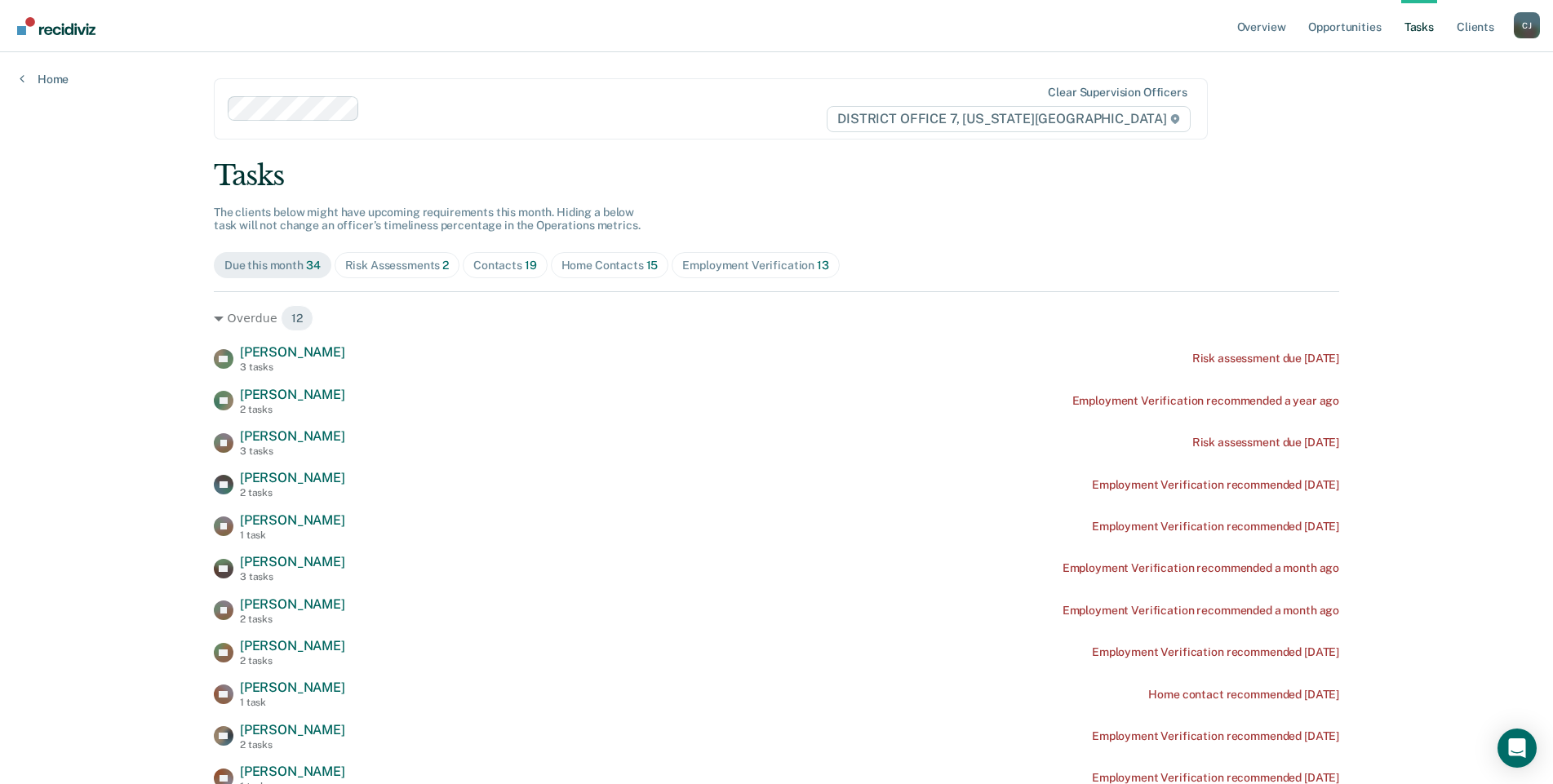
click at [1525, 18] on div "[PERSON_NAME]" at bounding box center [1527, 25] width 26 height 26
click at [1246, 24] on link "Overview" at bounding box center [1261, 26] width 55 height 53
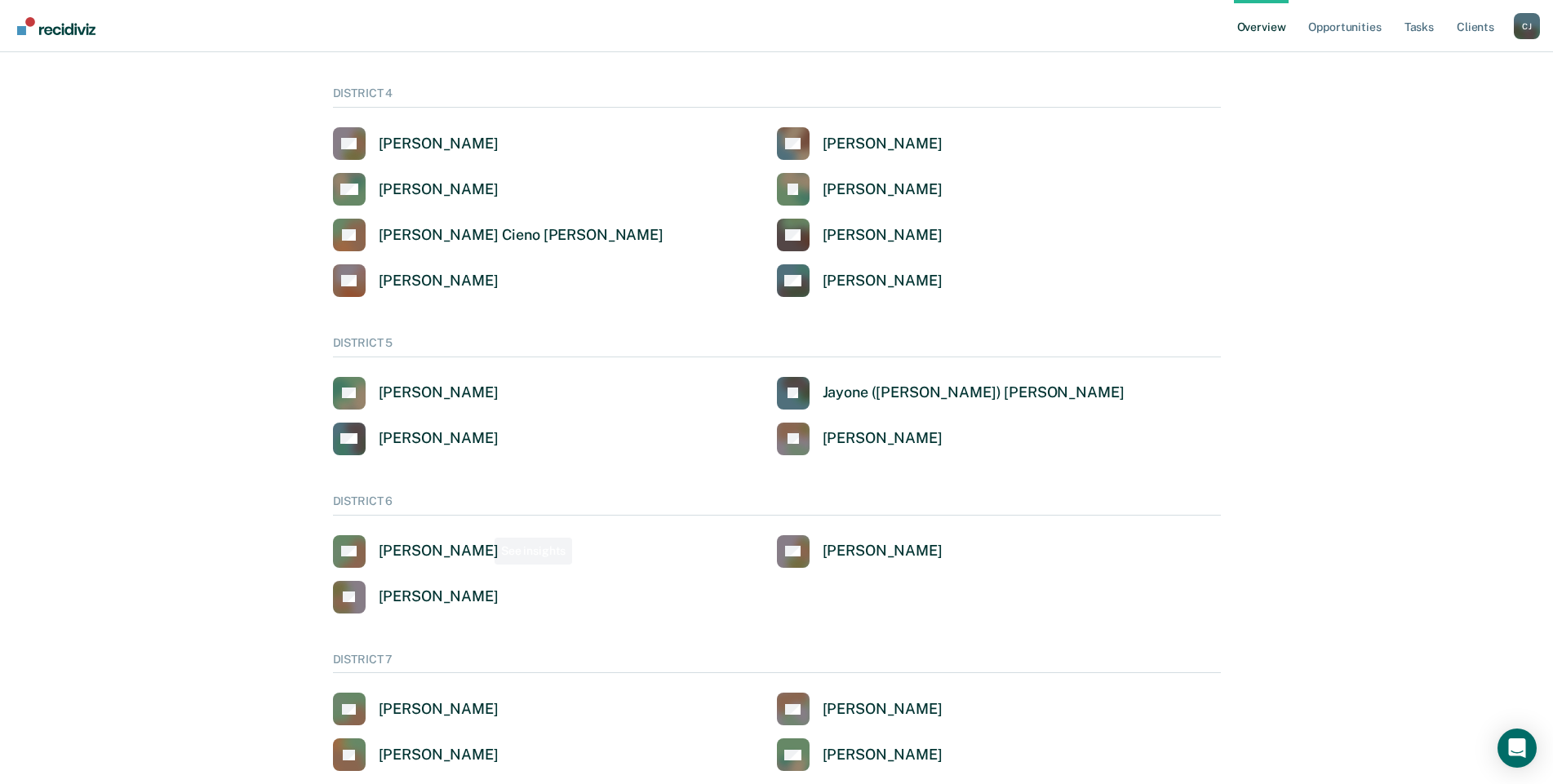
scroll to position [802, 0]
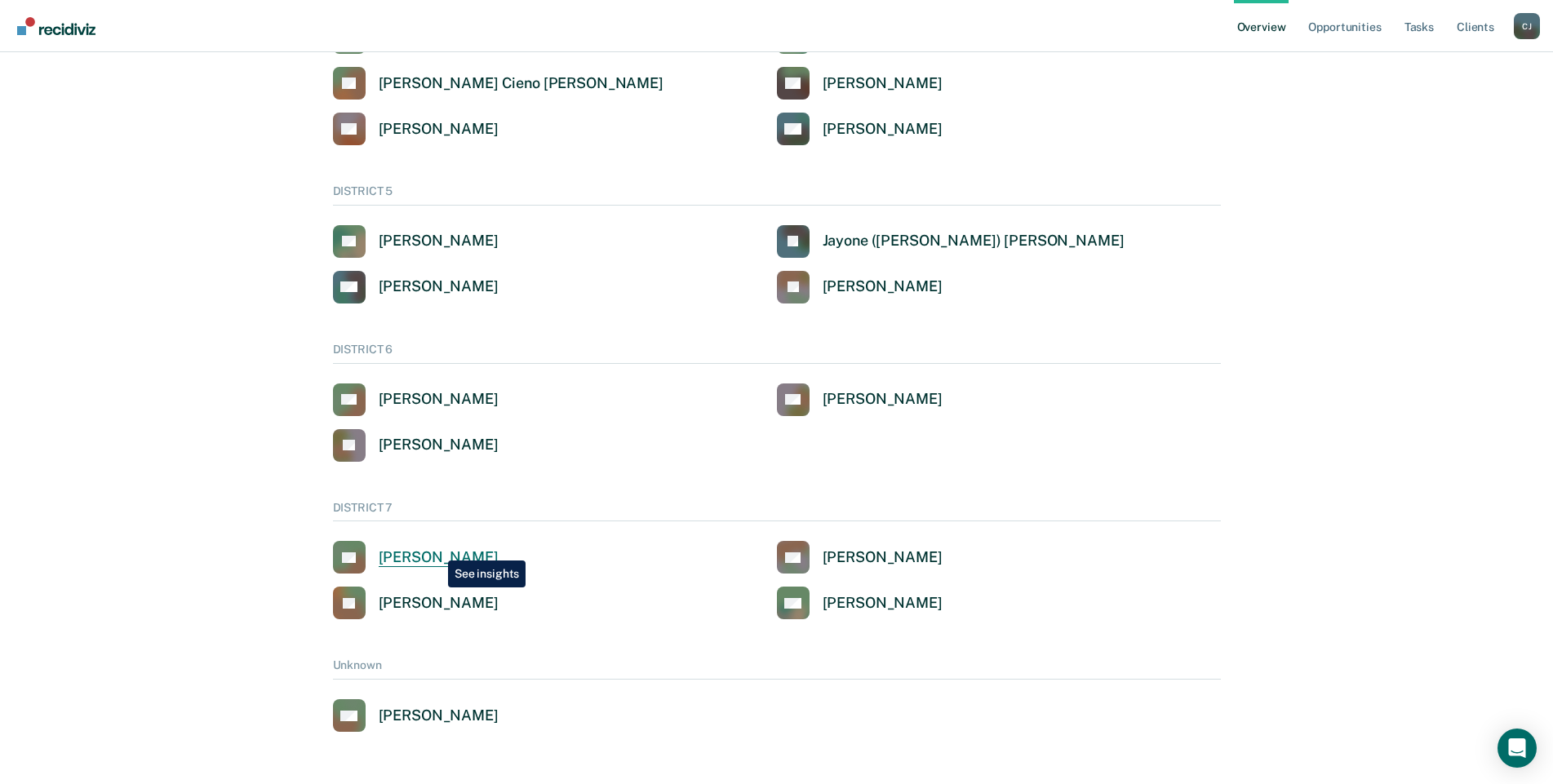
click at [436, 549] on div "[PERSON_NAME]" at bounding box center [438, 557] width 120 height 18
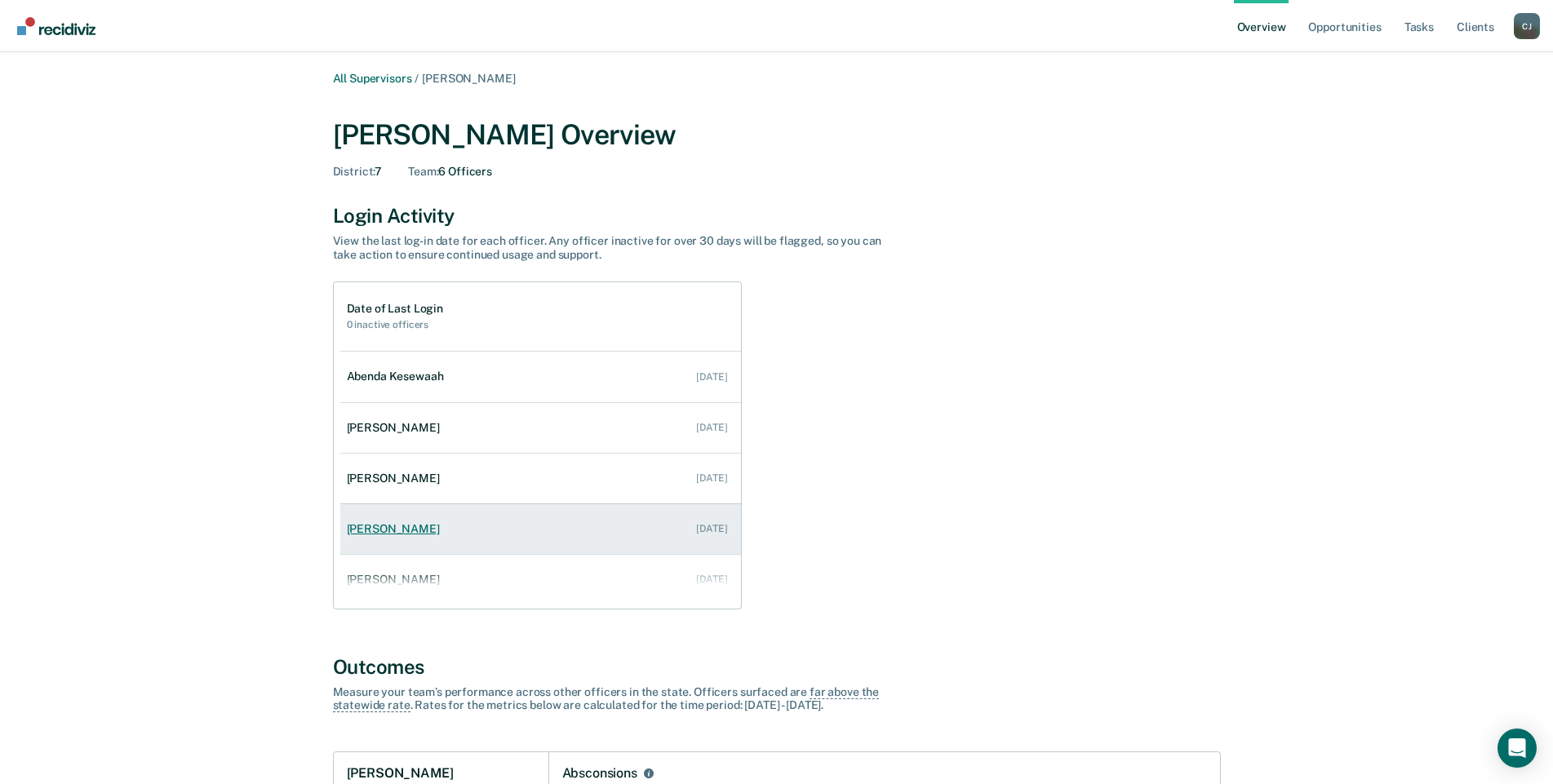
click at [413, 518] on link "[PERSON_NAME] [DATE]" at bounding box center [541, 529] width 401 height 47
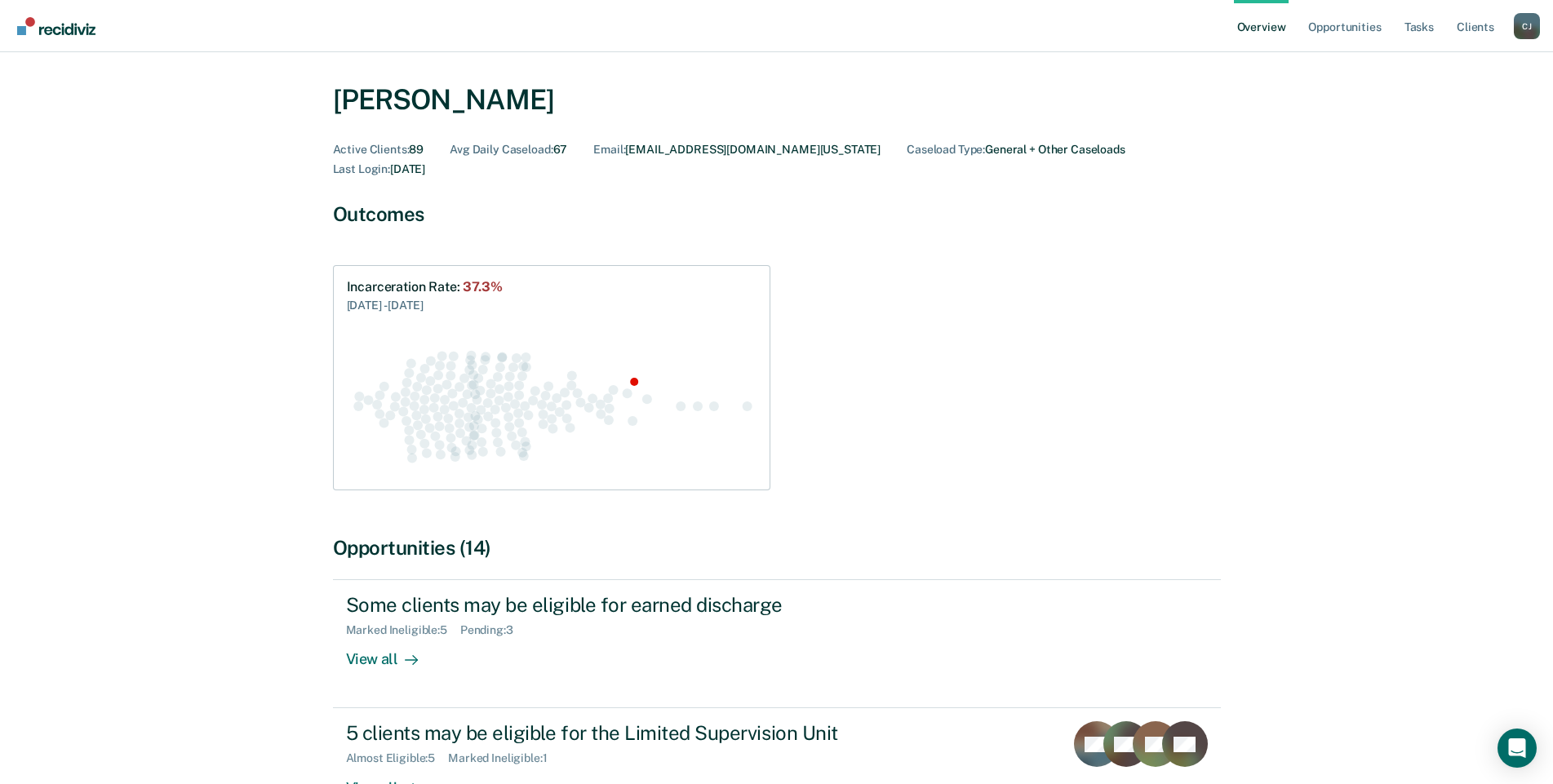
scroll to position [163, 0]
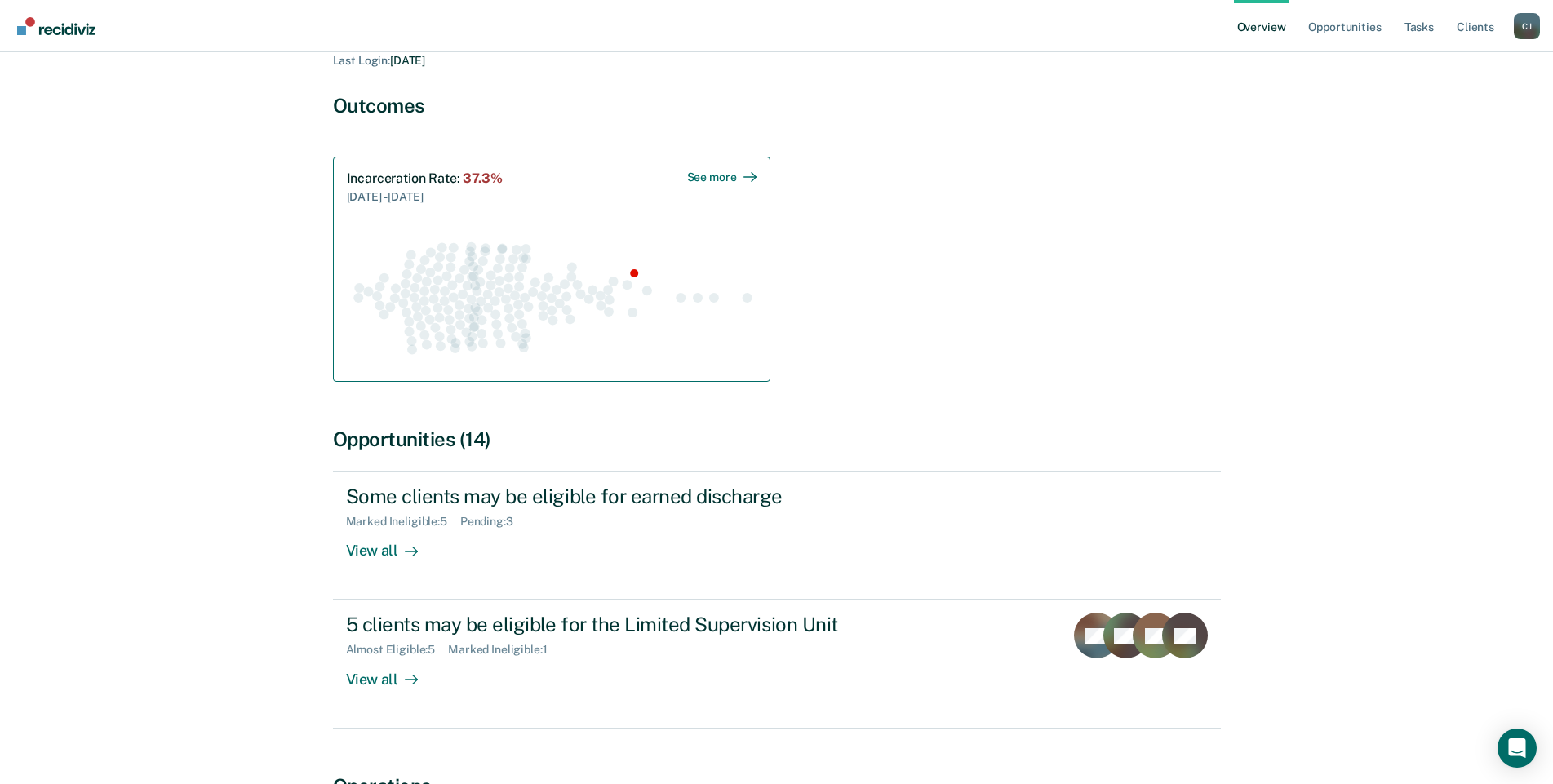
click at [746, 293] on circle "Swarm plot of all incarceration rates in the state for NOT_SEX_OFFENSE caseload…" at bounding box center [746, 298] width 10 height 10
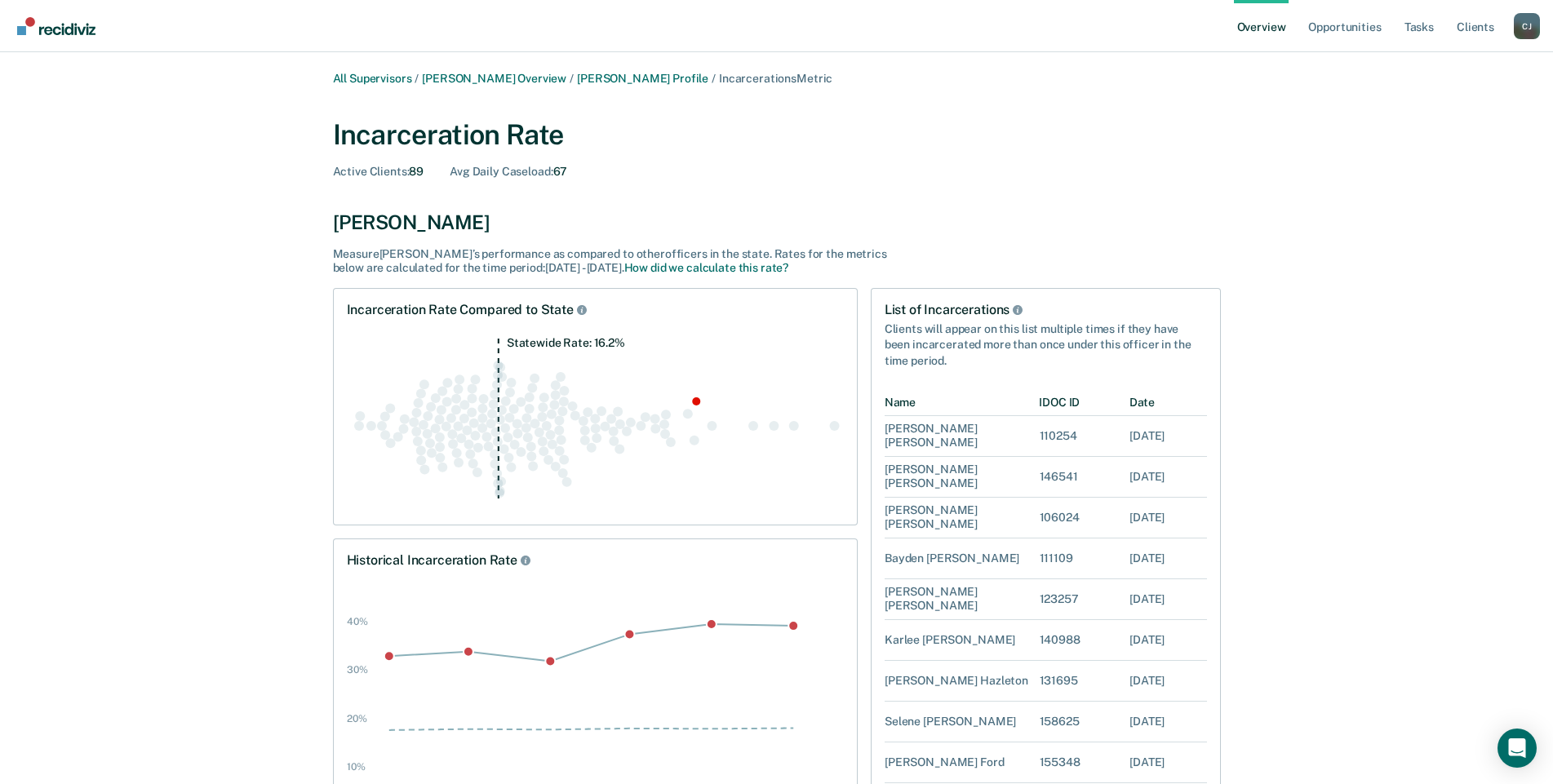
click at [1254, 29] on link "Overview" at bounding box center [1261, 26] width 55 height 53
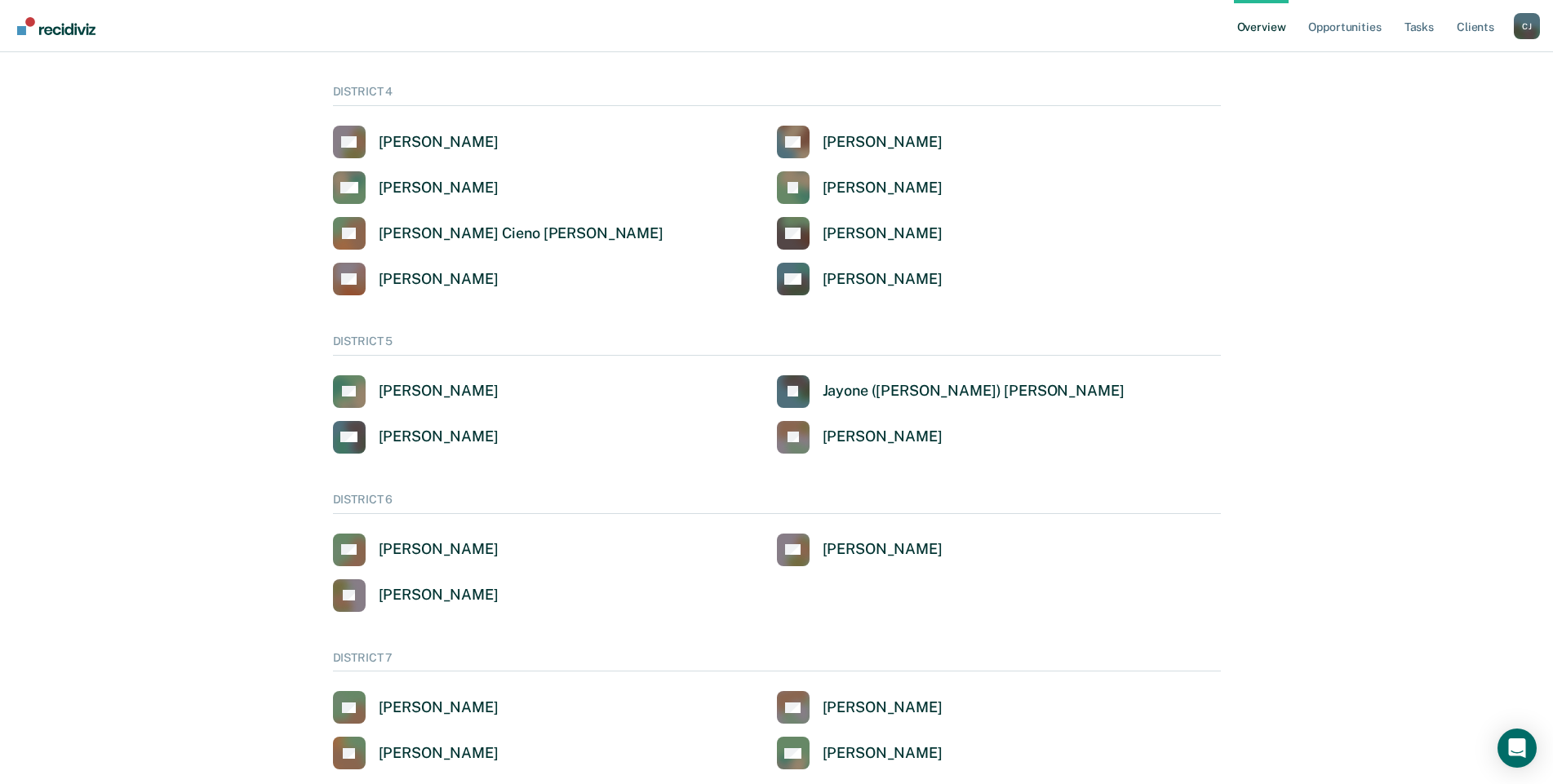
scroll to position [802, 0]
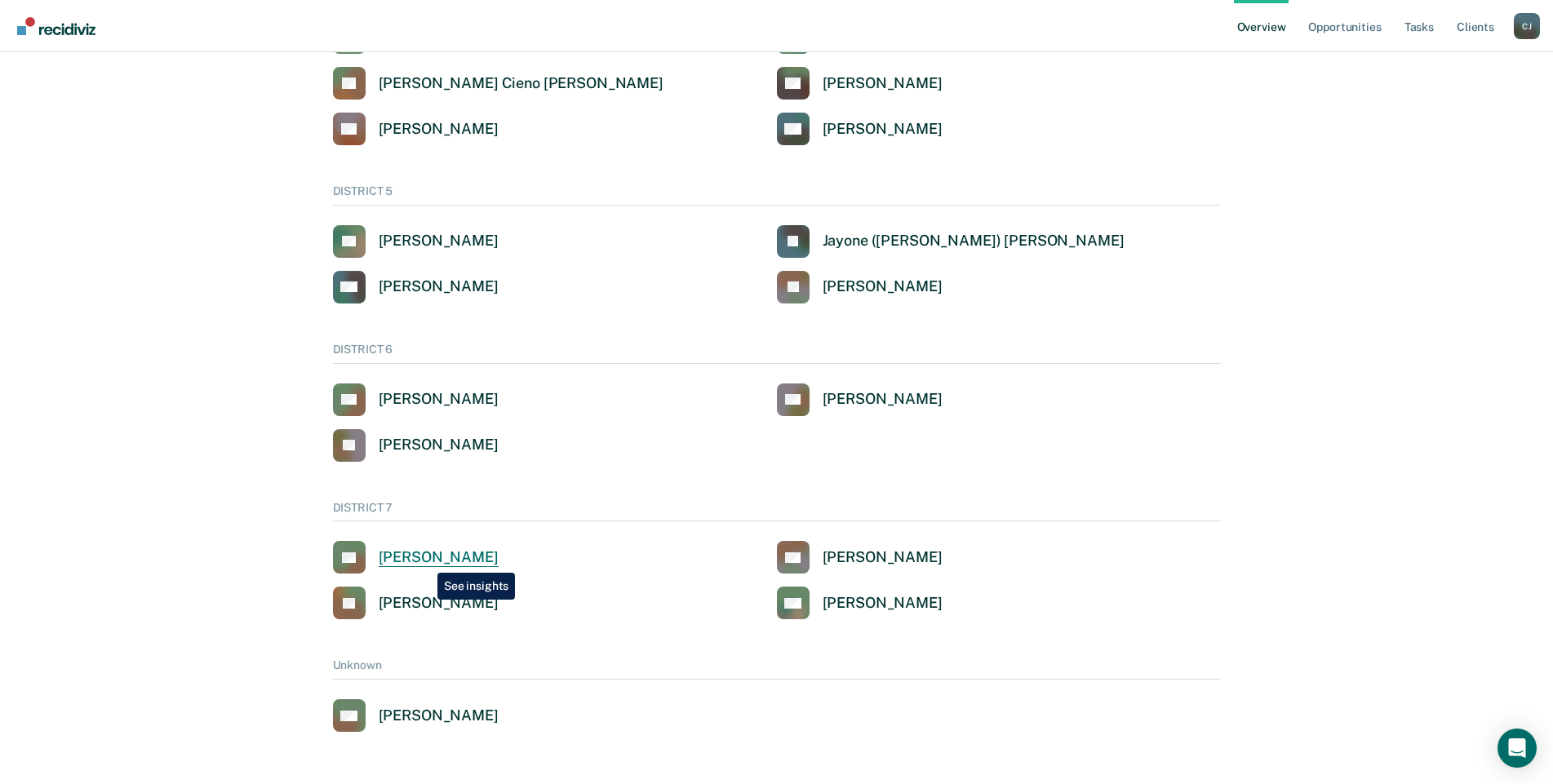
click at [425, 560] on div "[PERSON_NAME]" at bounding box center [438, 557] width 120 height 18
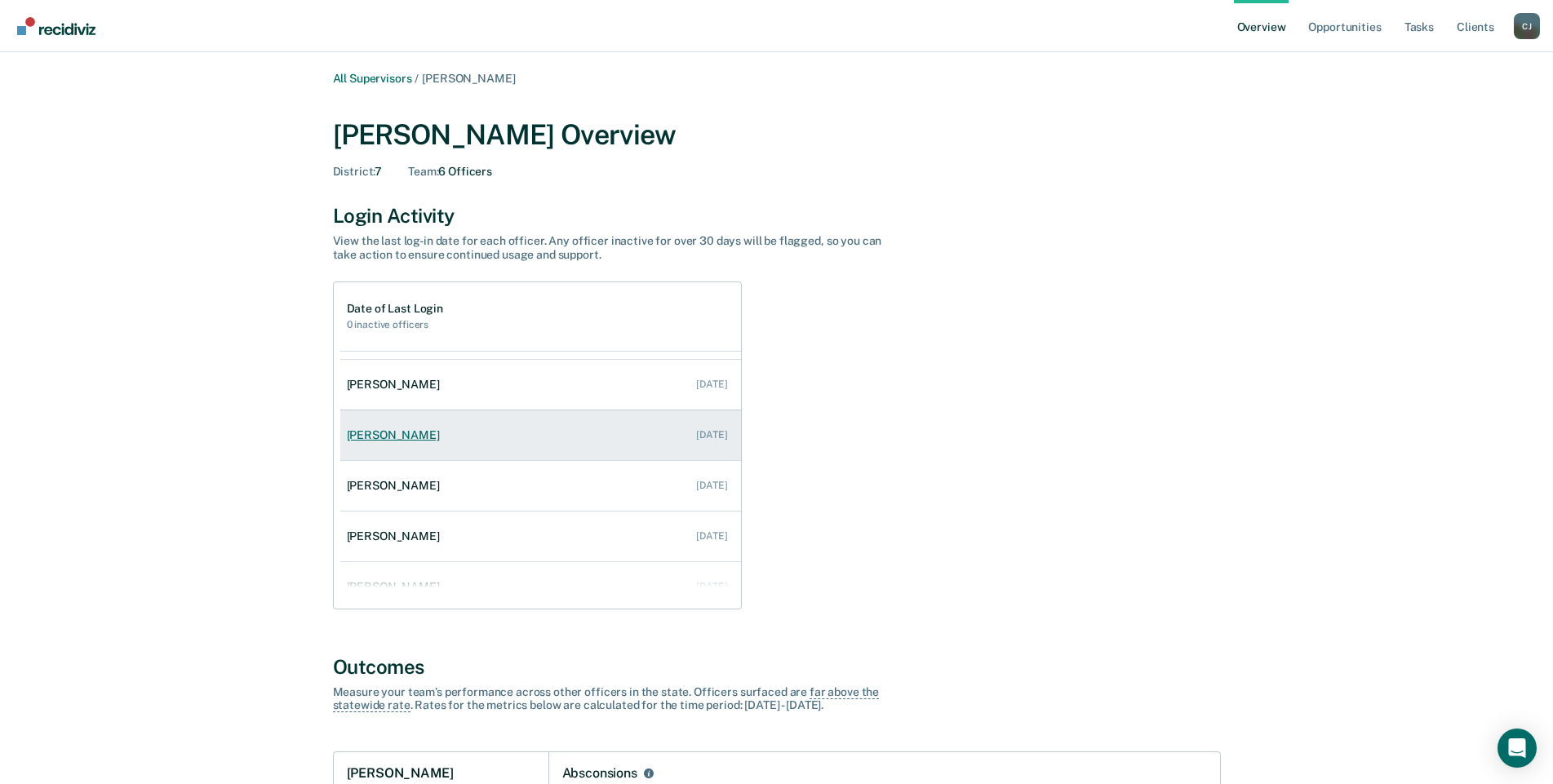
scroll to position [66, 0]
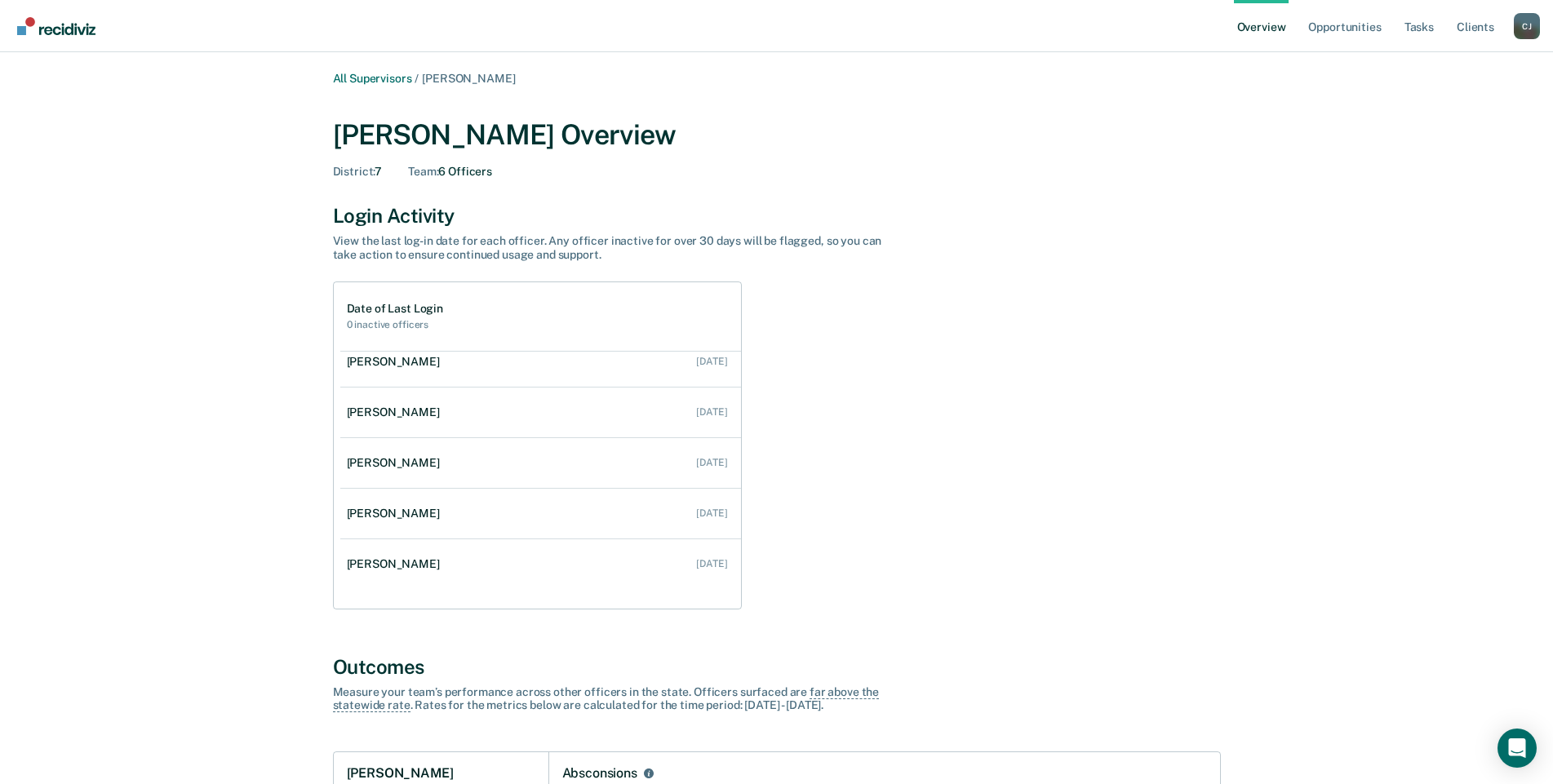
click at [398, 566] on div "[PERSON_NAME]" at bounding box center [396, 564] width 99 height 14
